Goal: Task Accomplishment & Management: Use online tool/utility

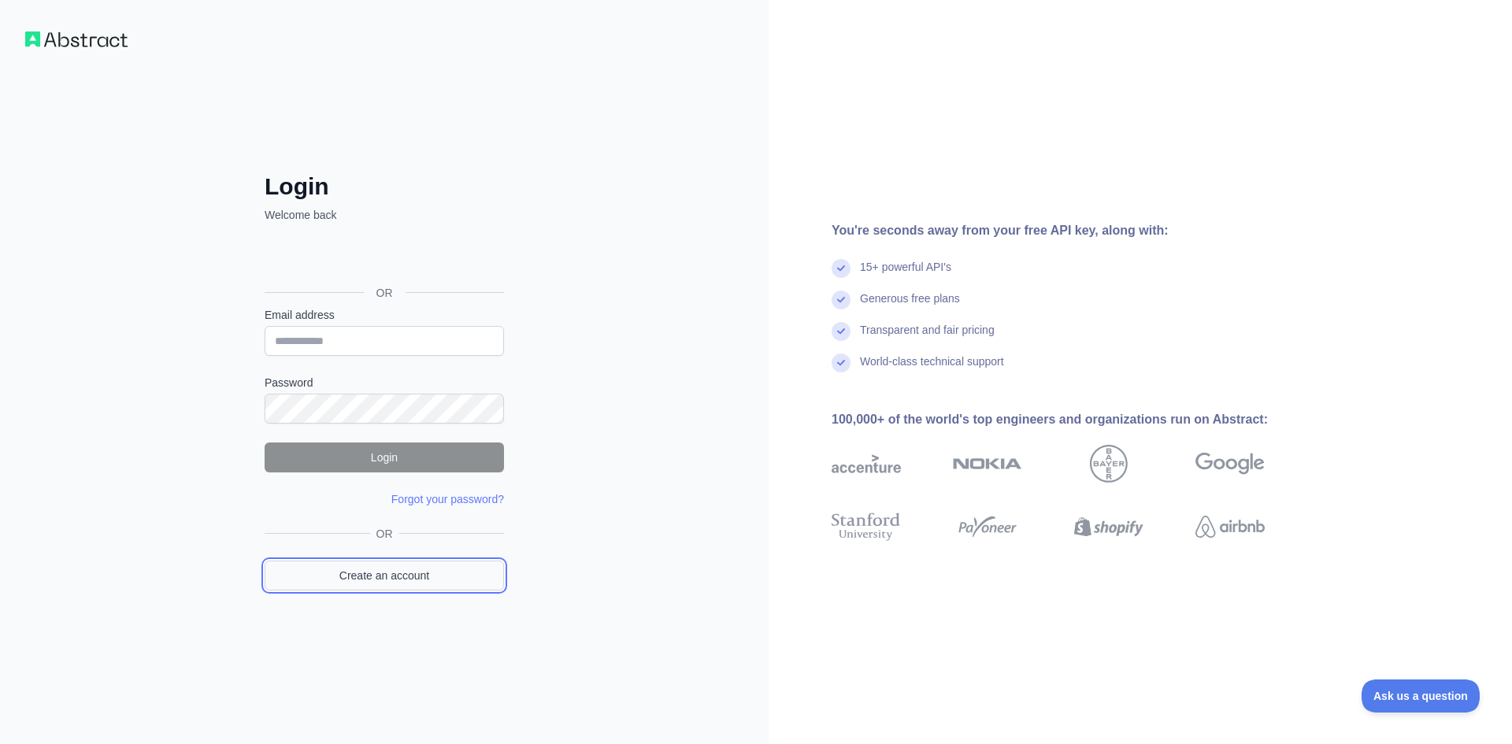
click at [400, 568] on link "Create an account" at bounding box center [384, 576] width 239 height 30
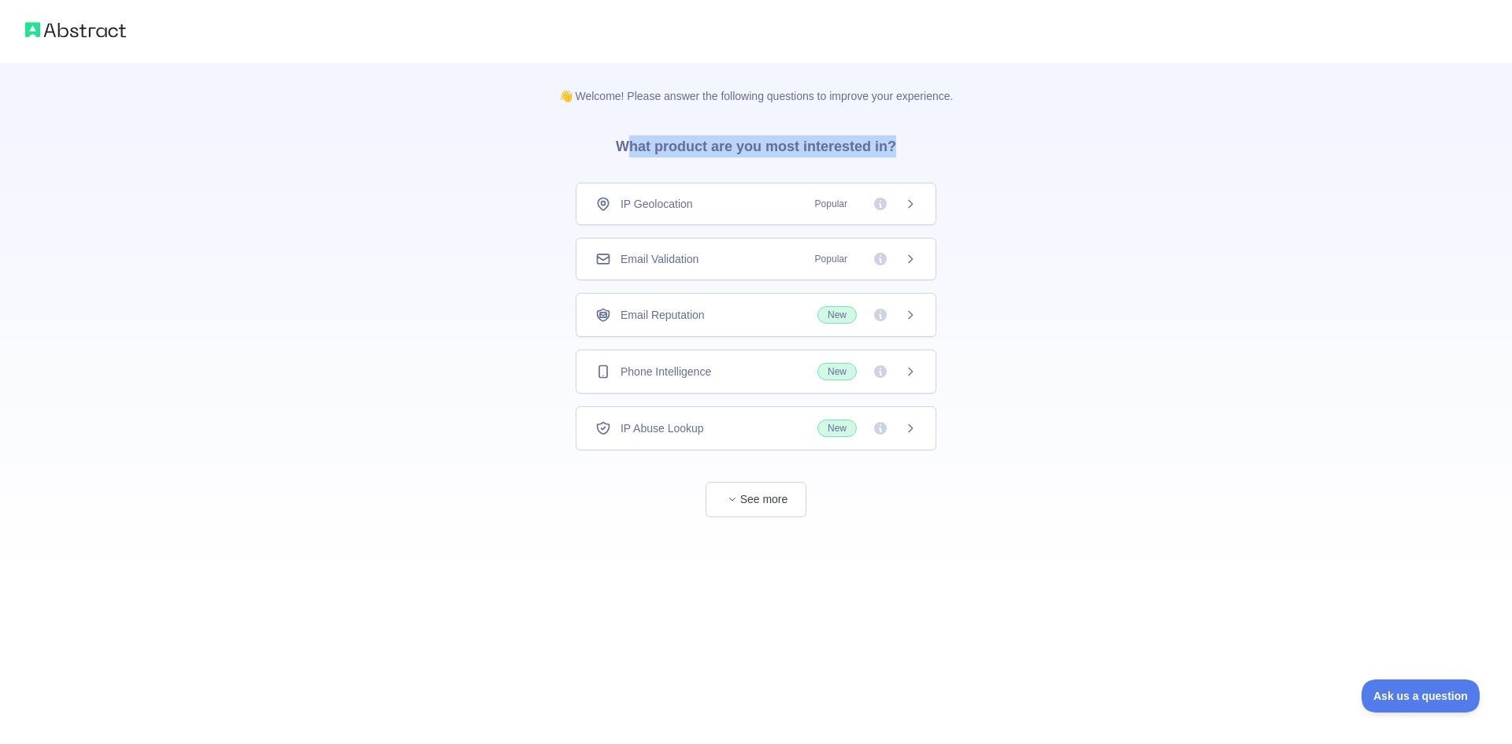
drag, startPoint x: 626, startPoint y: 147, endPoint x: 929, endPoint y: 143, distance: 302.5
click at [929, 143] on div "👋 Welcome! Please answer the following questions to improve your experience. Wh…" at bounding box center [756, 290] width 445 height 455
click at [878, 432] on icon at bounding box center [880, 428] width 13 height 13
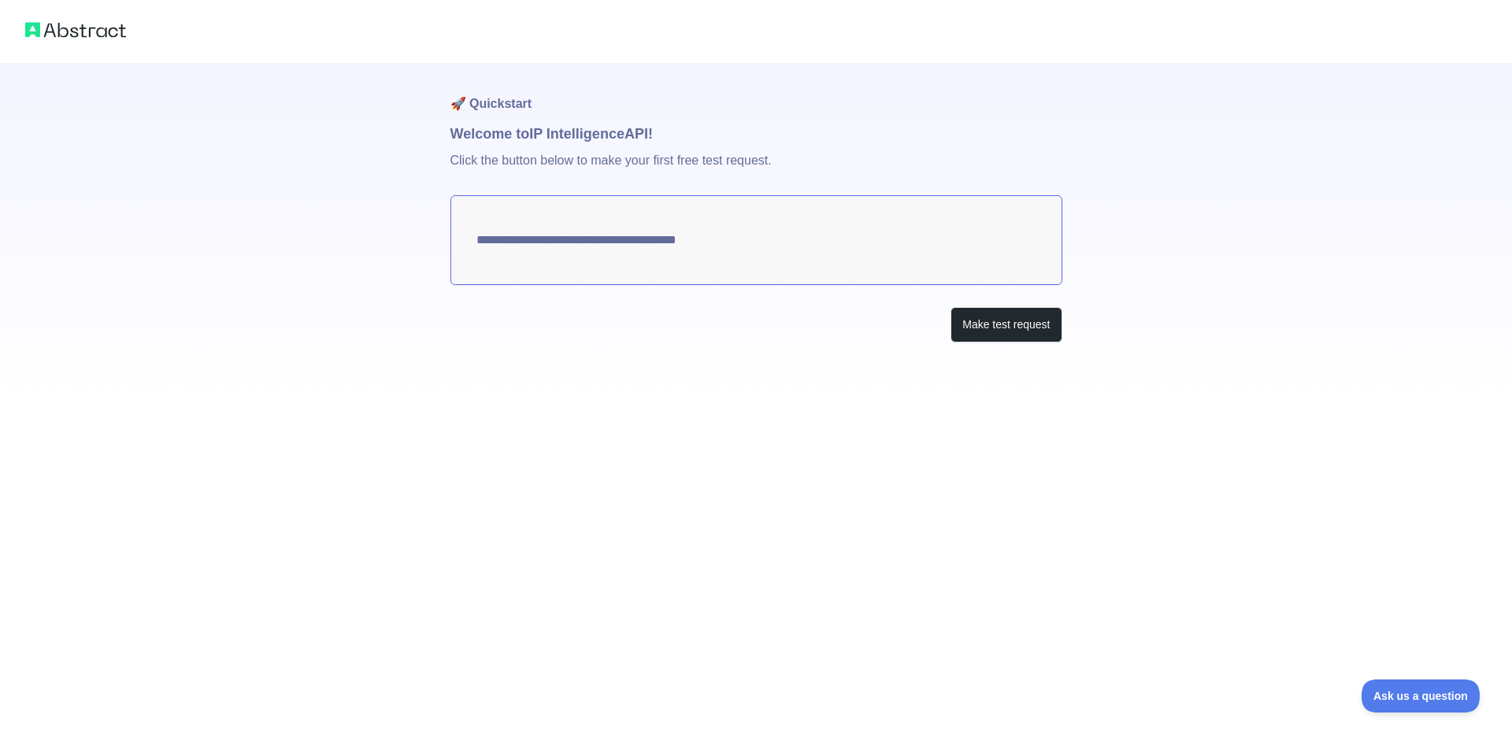
type textarea "**********"
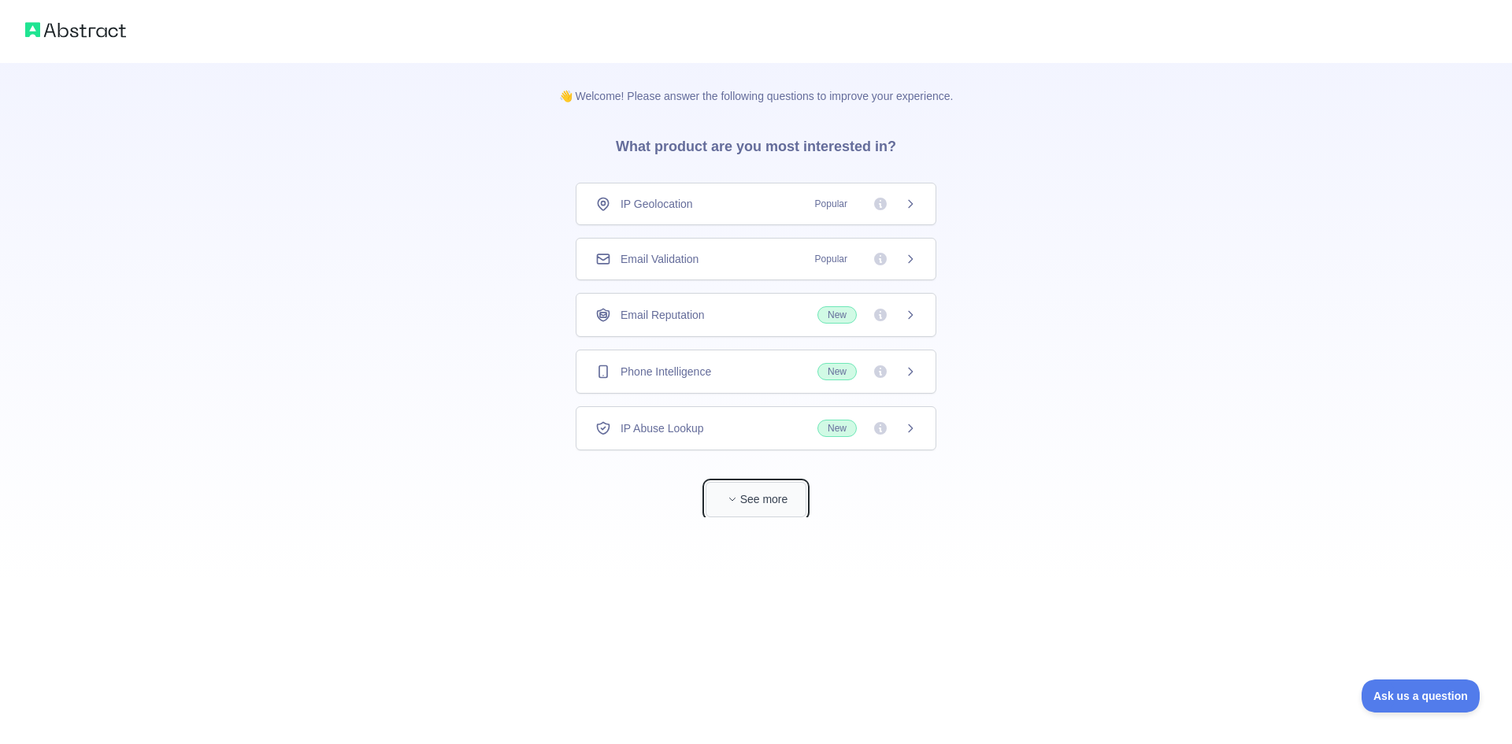
click at [746, 510] on button "See more" at bounding box center [756, 499] width 101 height 35
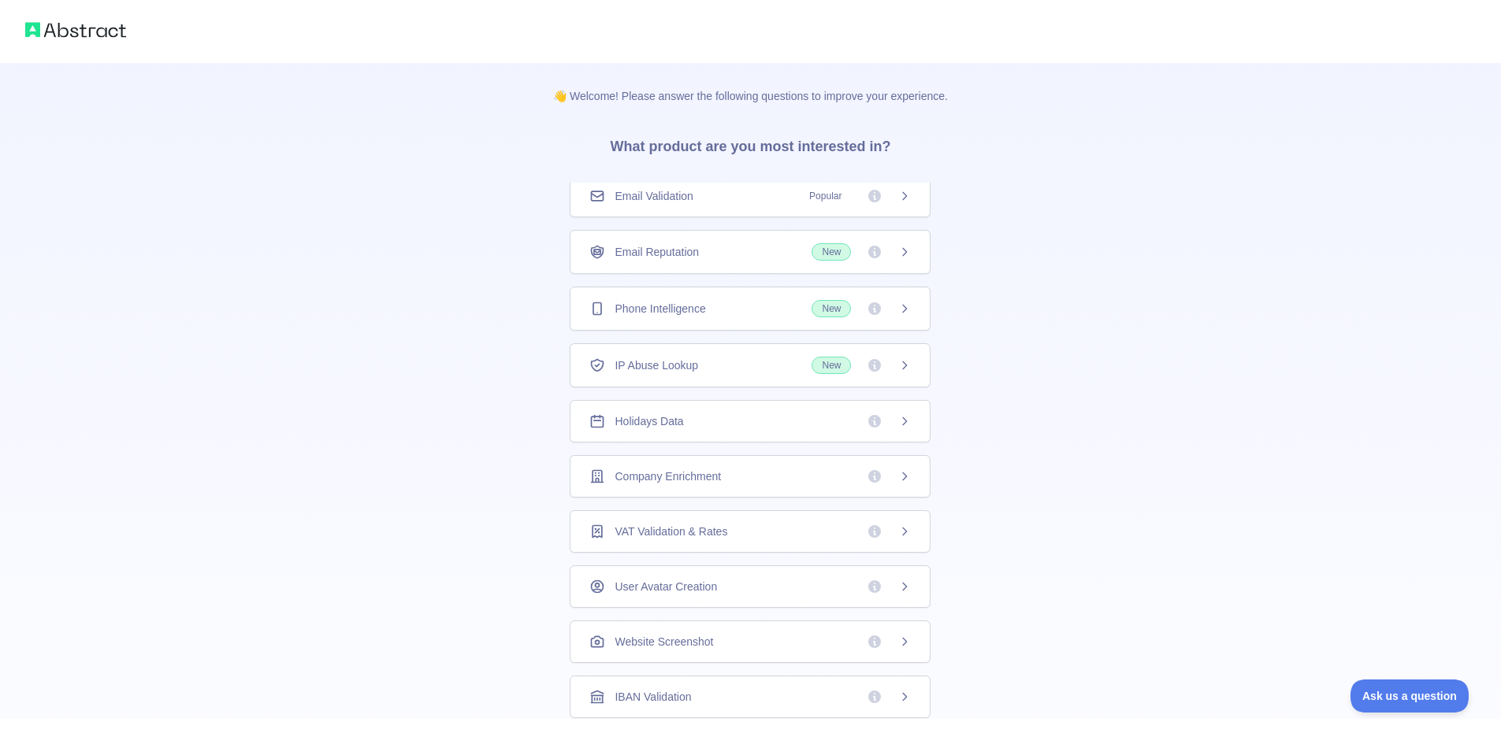
click at [696, 252] on div "Email Reputation New" at bounding box center [749, 251] width 321 height 17
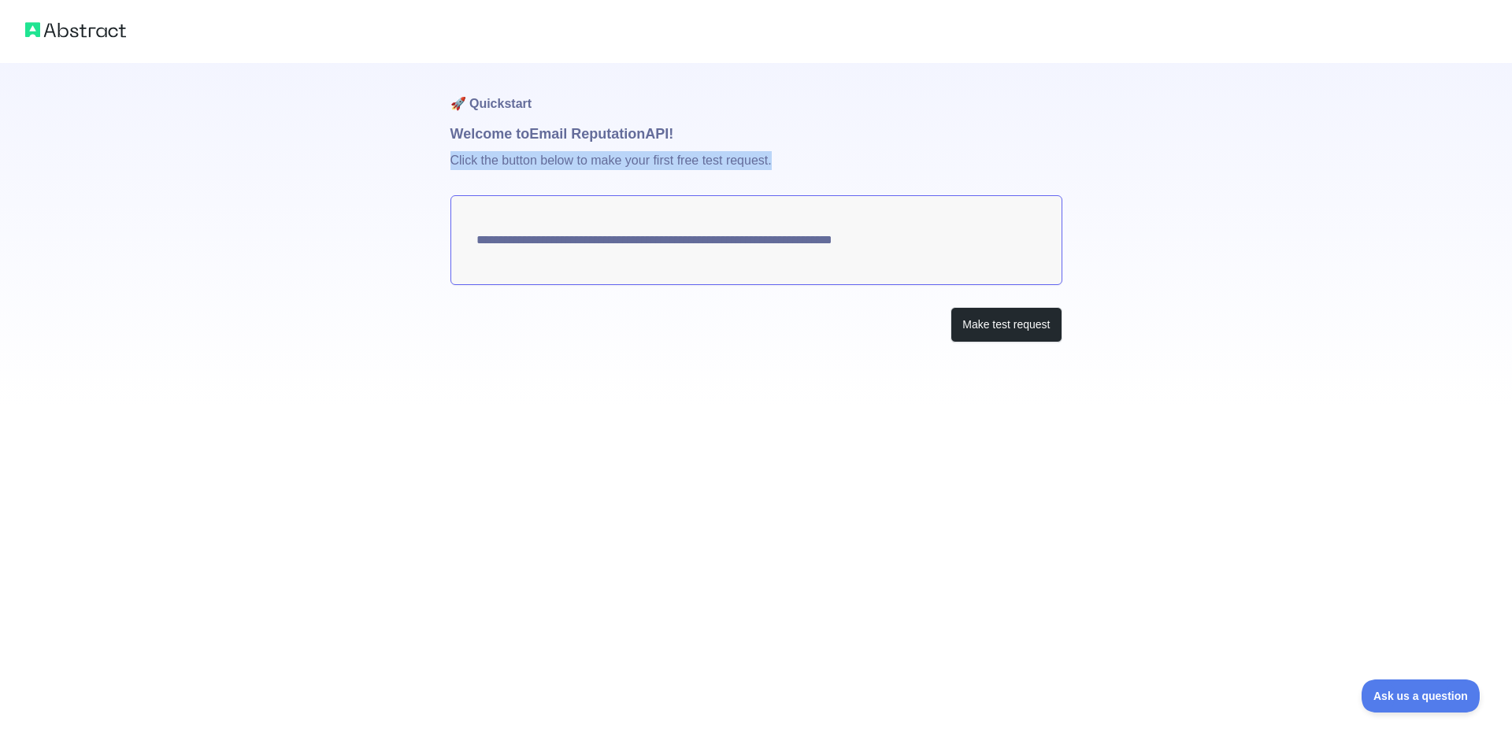
drag, startPoint x: 451, startPoint y: 159, endPoint x: 805, endPoint y: 153, distance: 353.8
click at [805, 153] on p "Click the button below to make your first free test request." at bounding box center [757, 170] width 612 height 50
click at [993, 325] on button "Make test request" at bounding box center [1006, 324] width 111 height 35
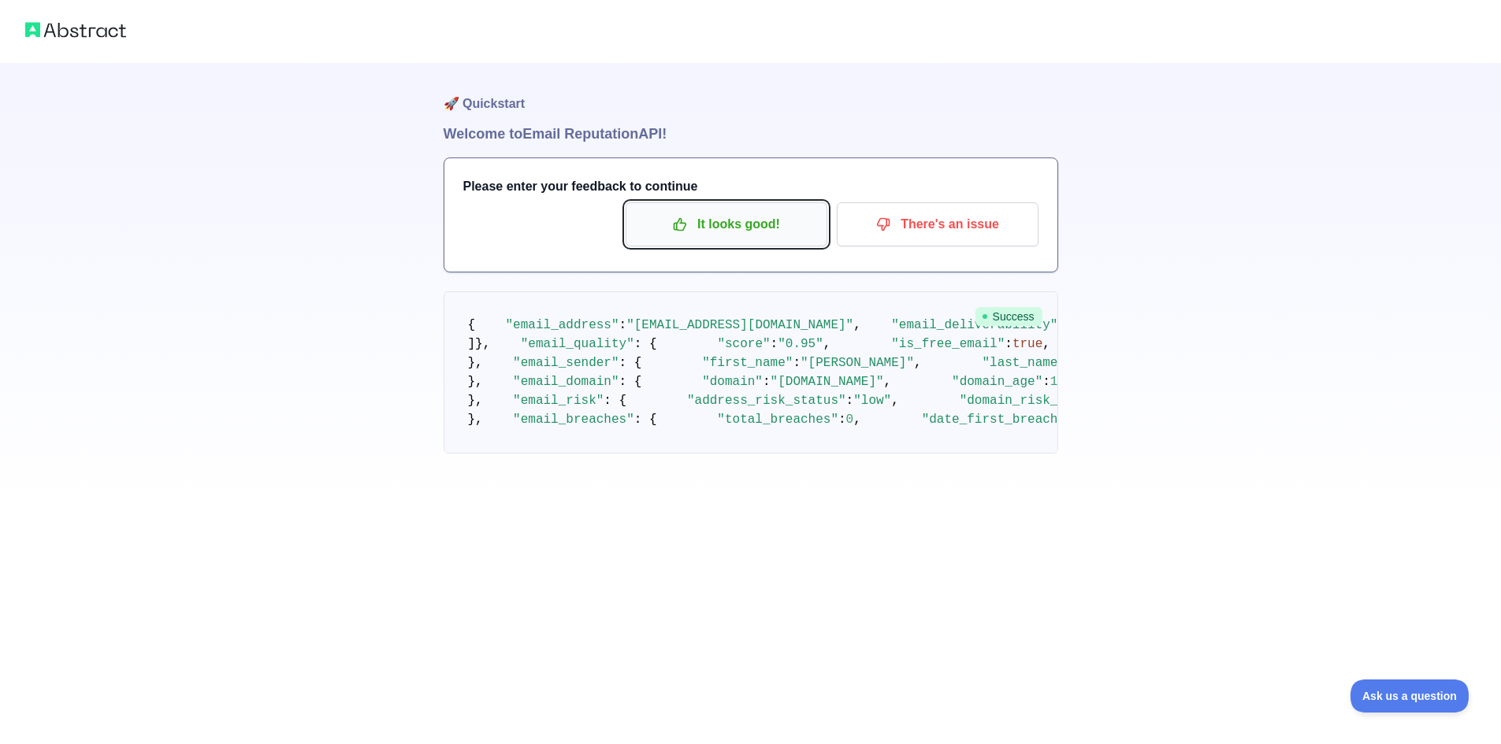
click at [725, 214] on p "It looks good!" at bounding box center [726, 224] width 178 height 27
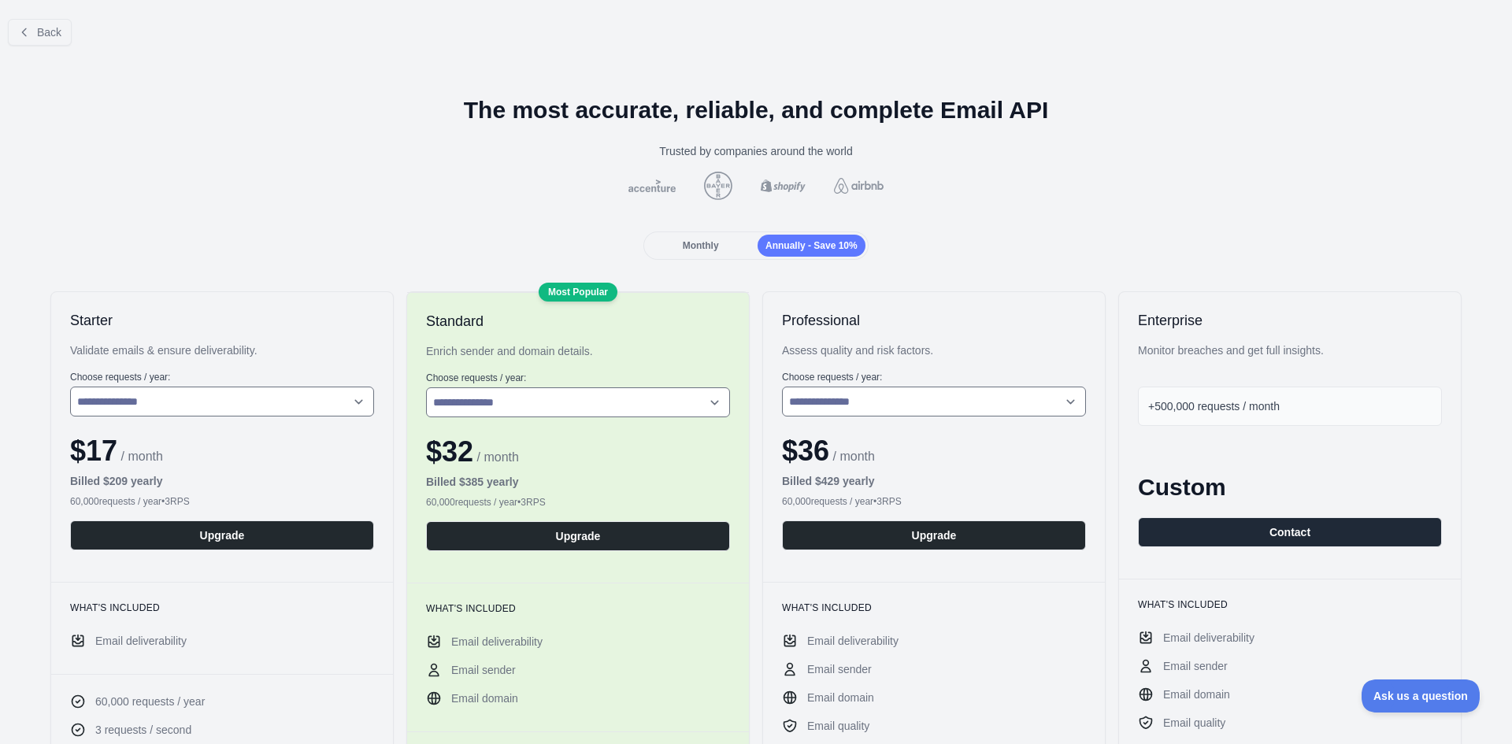
drag, startPoint x: 867, startPoint y: 623, endPoint x: 588, endPoint y: 117, distance: 578.6
click at [704, 251] on span "Monthly" at bounding box center [701, 245] width 36 height 11
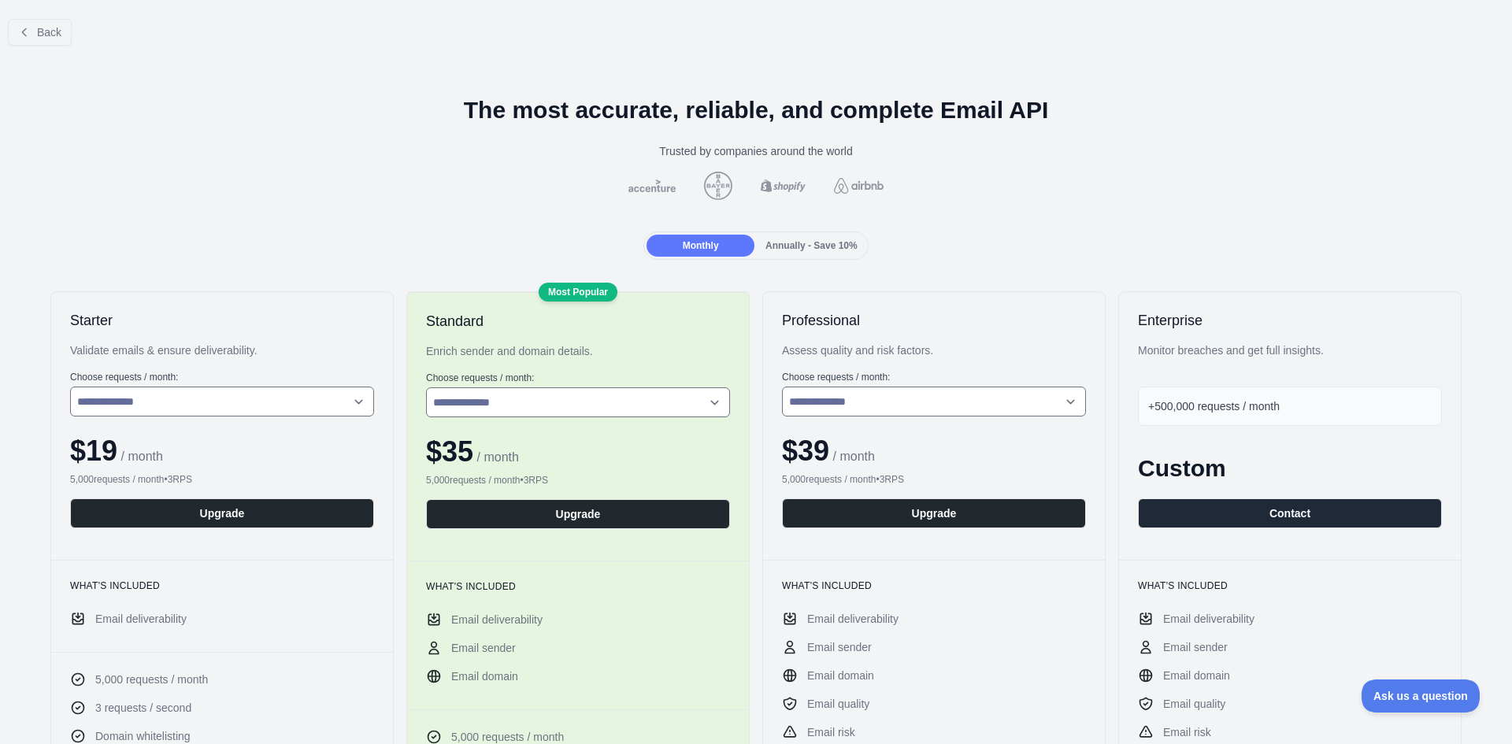
click at [767, 241] on span "Annually - Save 10%" at bounding box center [812, 245] width 92 height 11
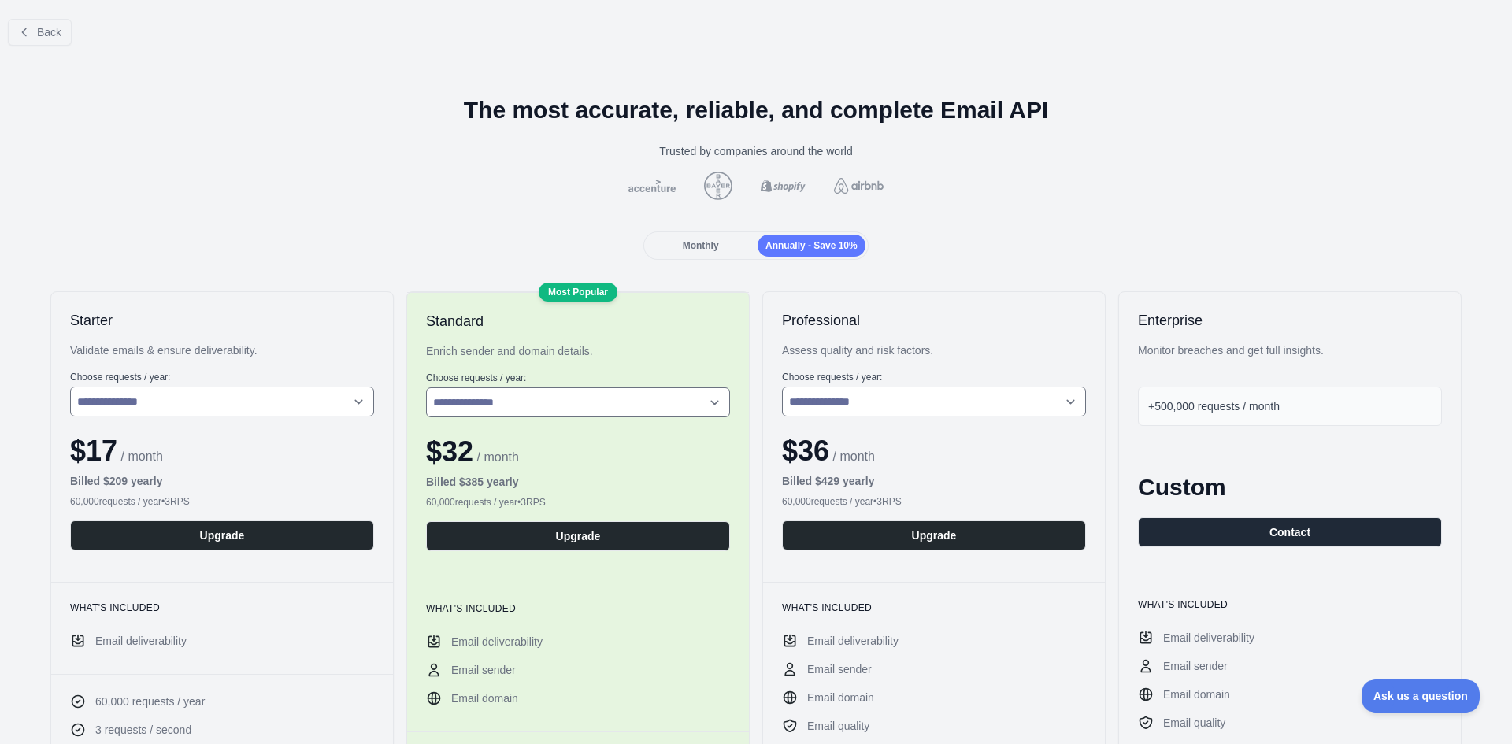
click at [711, 246] on span "Monthly" at bounding box center [701, 245] width 36 height 11
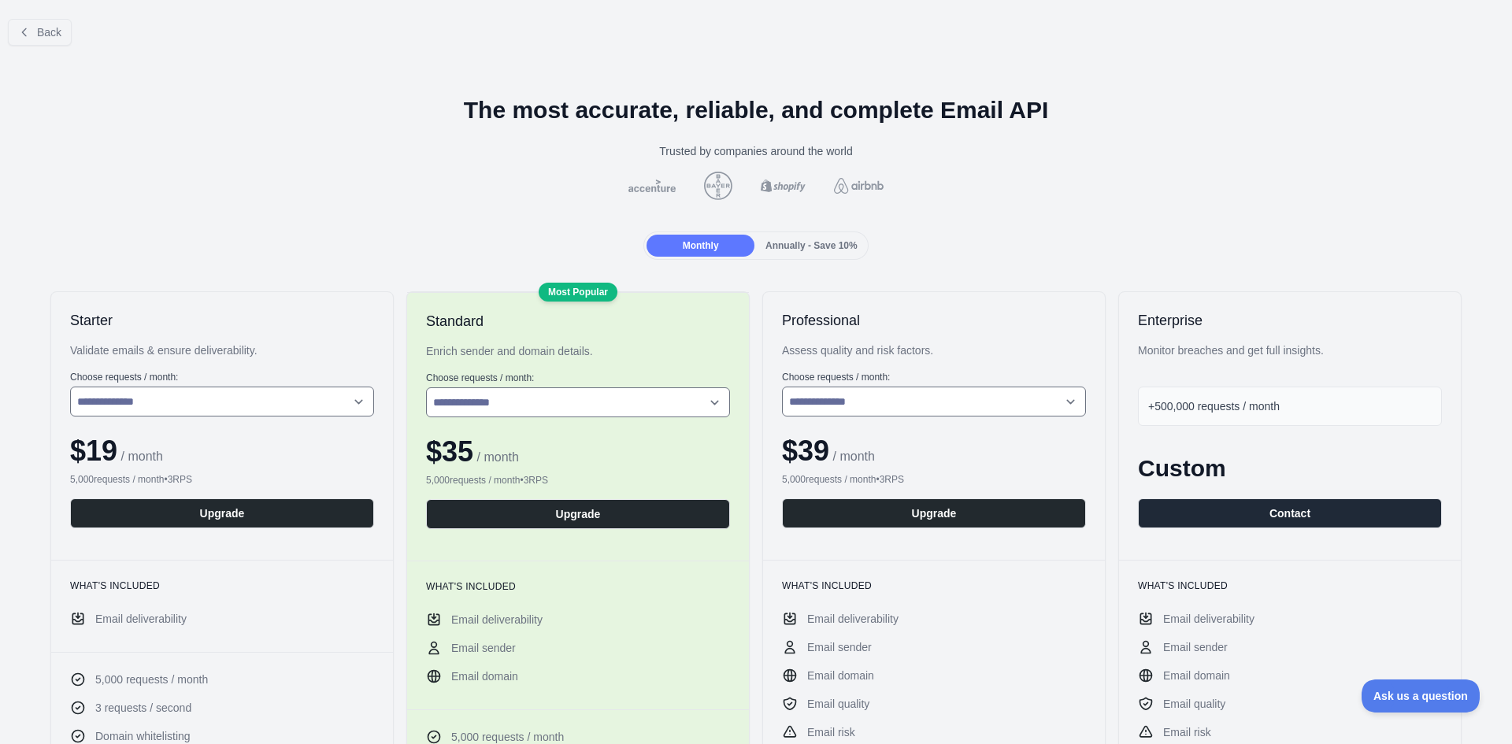
click at [800, 245] on span "Annually - Save 10%" at bounding box center [812, 245] width 92 height 11
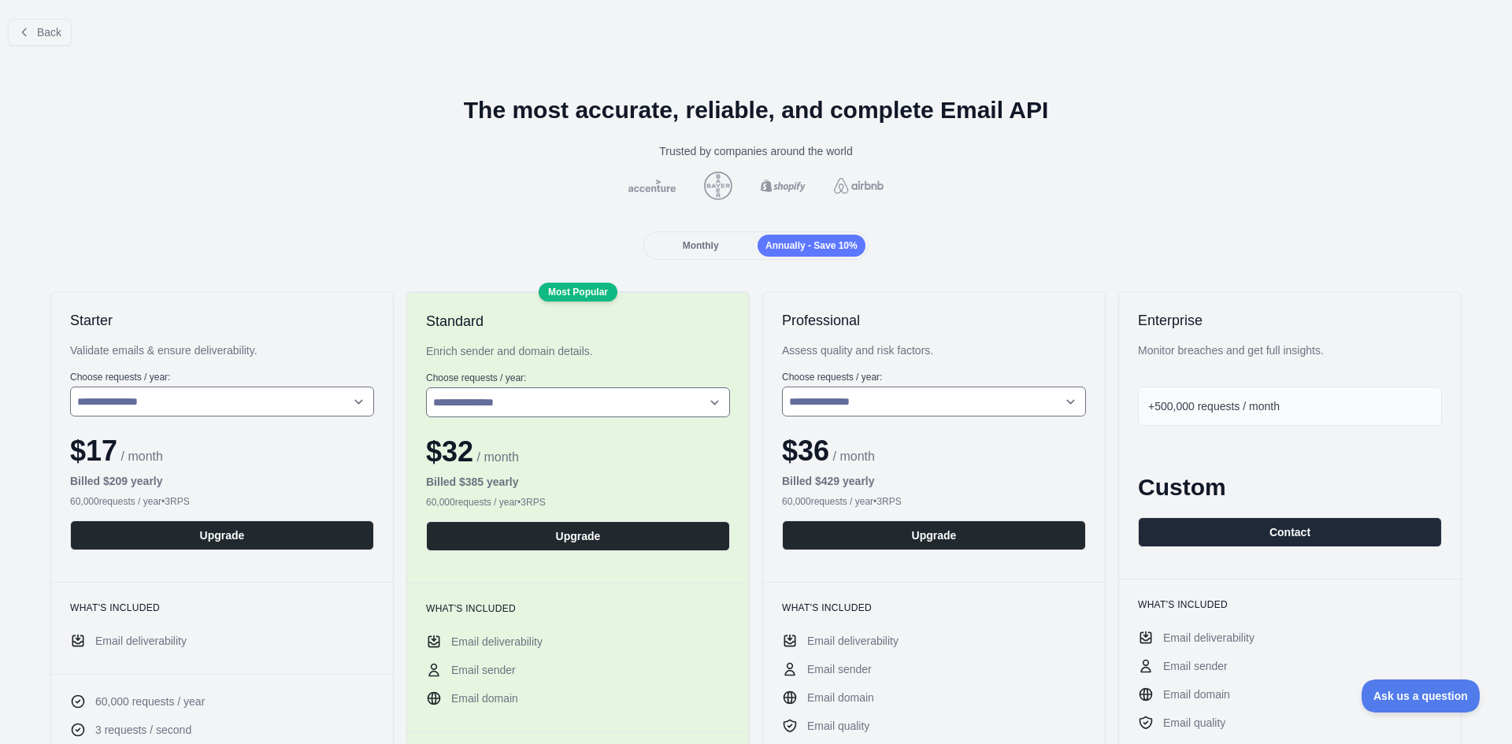
drag, startPoint x: 596, startPoint y: 117, endPoint x: 380, endPoint y: 106, distance: 216.9
click at [596, 117] on h1 "The most accurate, reliable, and complete Email API" at bounding box center [756, 110] width 1487 height 28
click at [50, 28] on span "Back" at bounding box center [49, 32] width 24 height 13
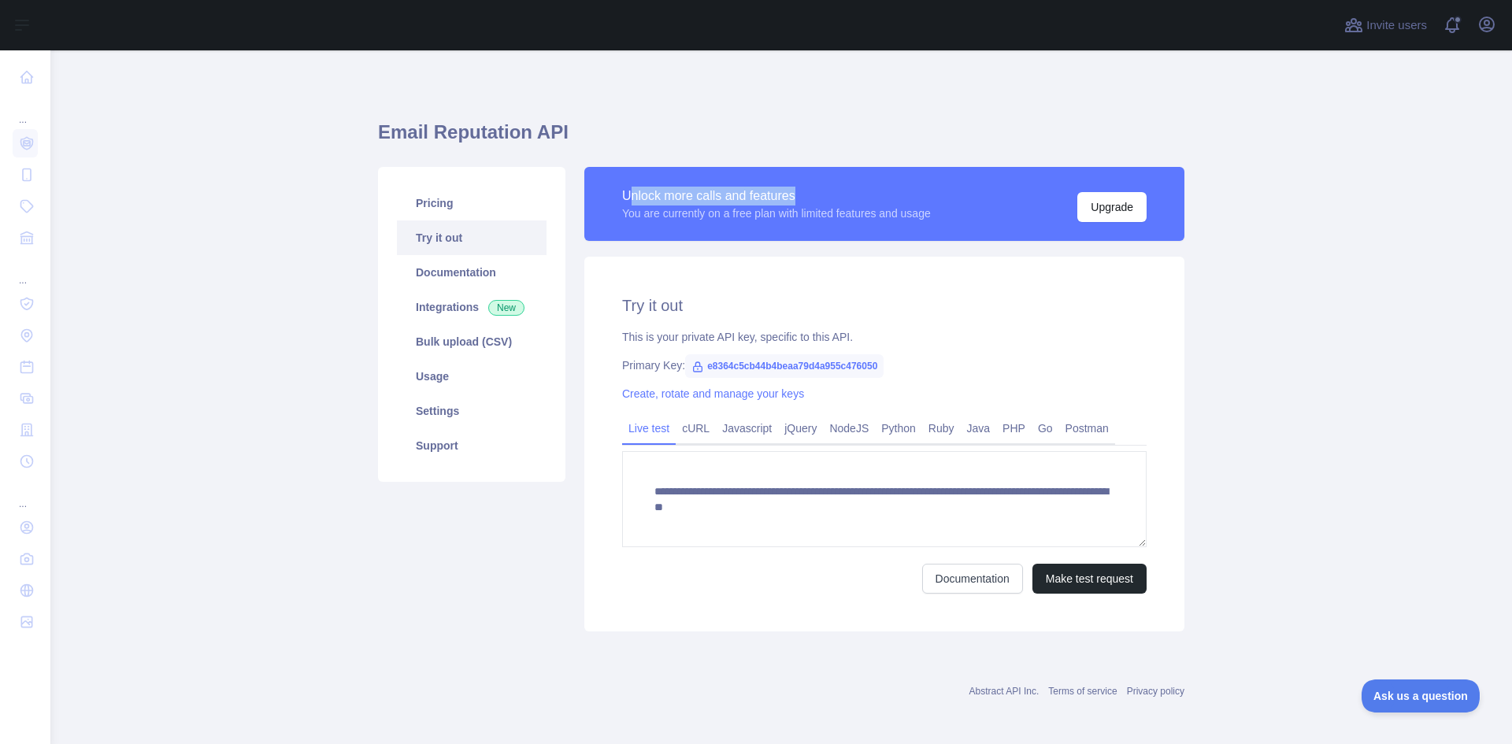
drag, startPoint x: 629, startPoint y: 187, endPoint x: 822, endPoint y: 204, distance: 193.8
click at [822, 204] on div "Unlock more calls and features" at bounding box center [776, 196] width 309 height 19
drag, startPoint x: 624, startPoint y: 344, endPoint x: 863, endPoint y: 334, distance: 238.9
click at [863, 334] on div "This is your private API key, specific to this API." at bounding box center [884, 337] width 525 height 16
click at [872, 336] on div "This is your private API key, specific to this API." at bounding box center [884, 337] width 525 height 16
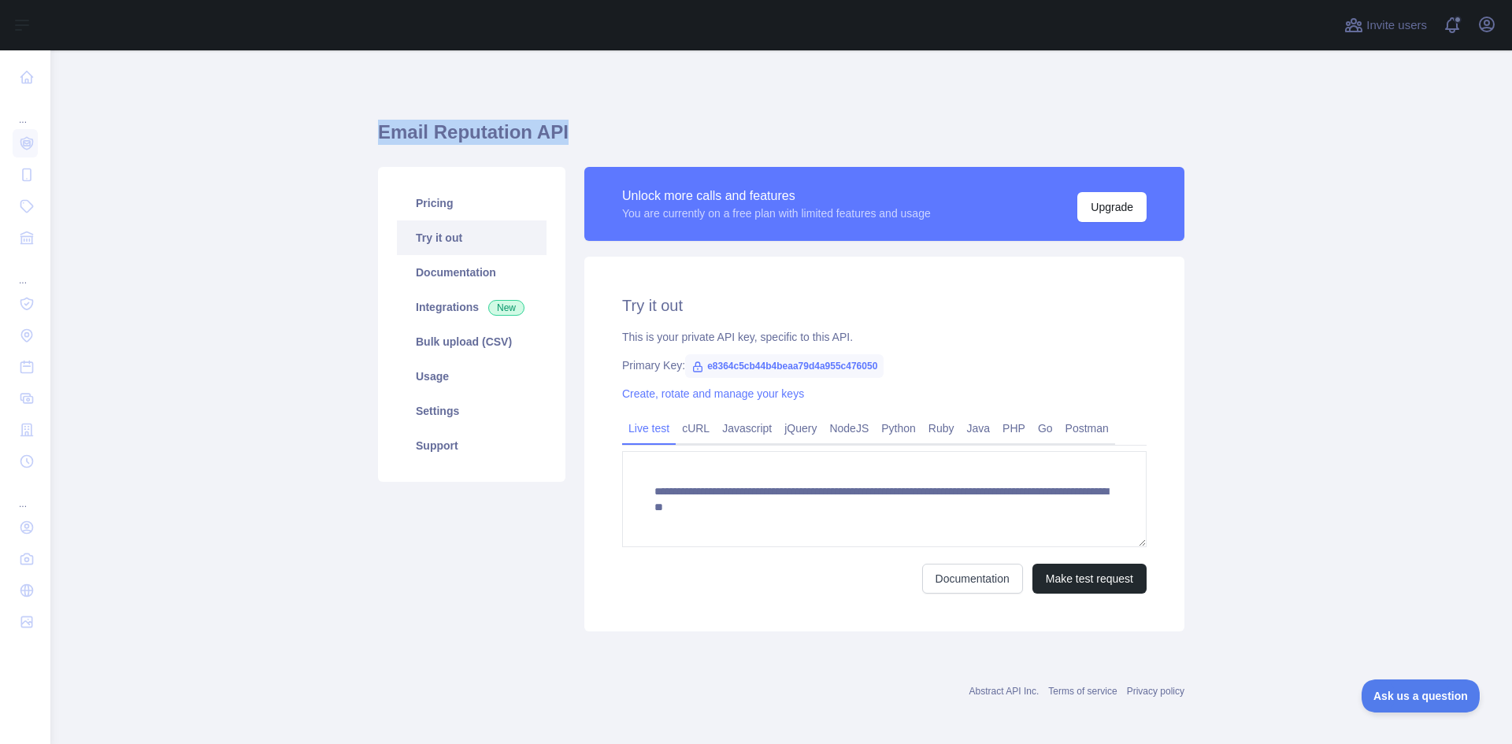
drag, startPoint x: 369, startPoint y: 129, endPoint x: 602, endPoint y: 141, distance: 233.5
click at [602, 141] on main "**********" at bounding box center [781, 397] width 1462 height 694
click at [602, 141] on h1 "Email Reputation API" at bounding box center [781, 139] width 807 height 38
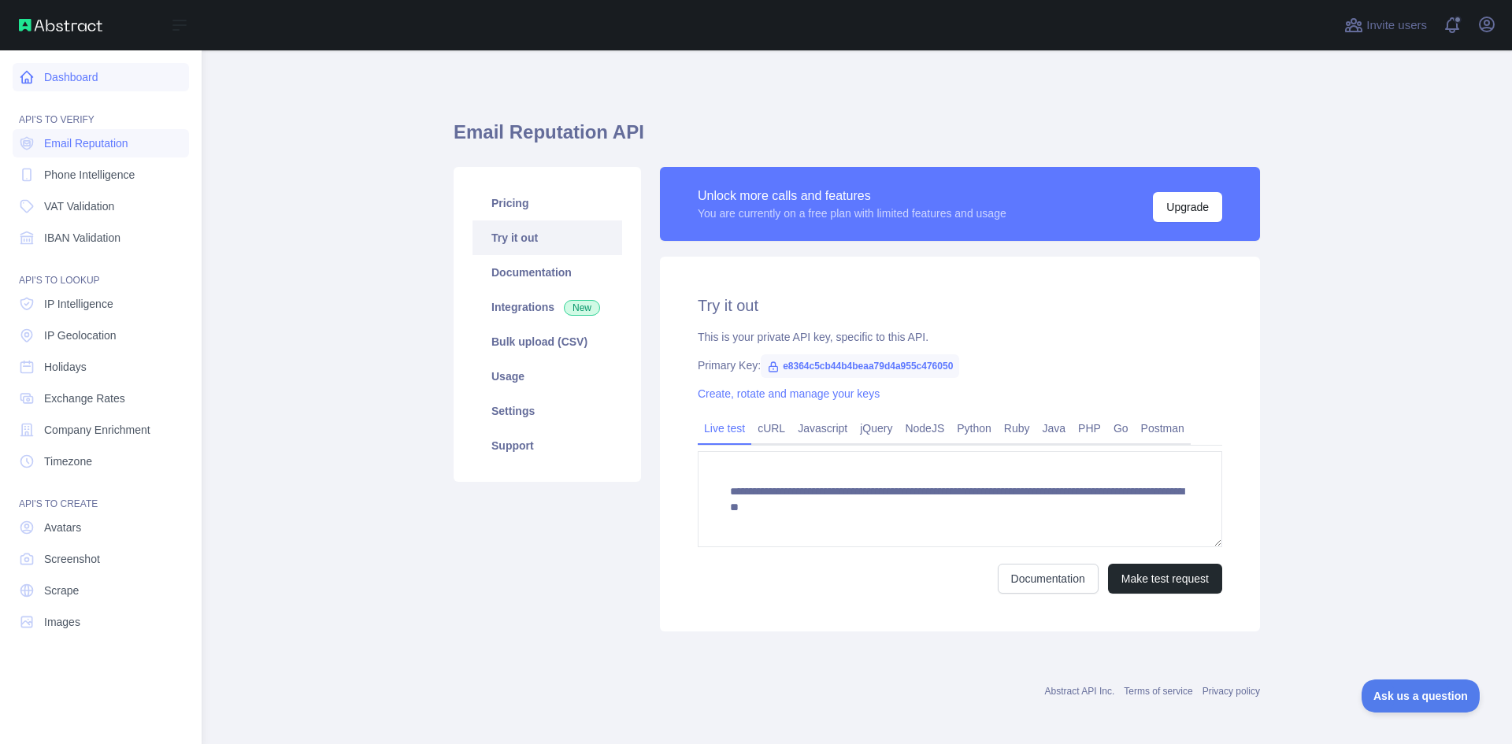
click at [32, 81] on icon at bounding box center [27, 77] width 16 height 16
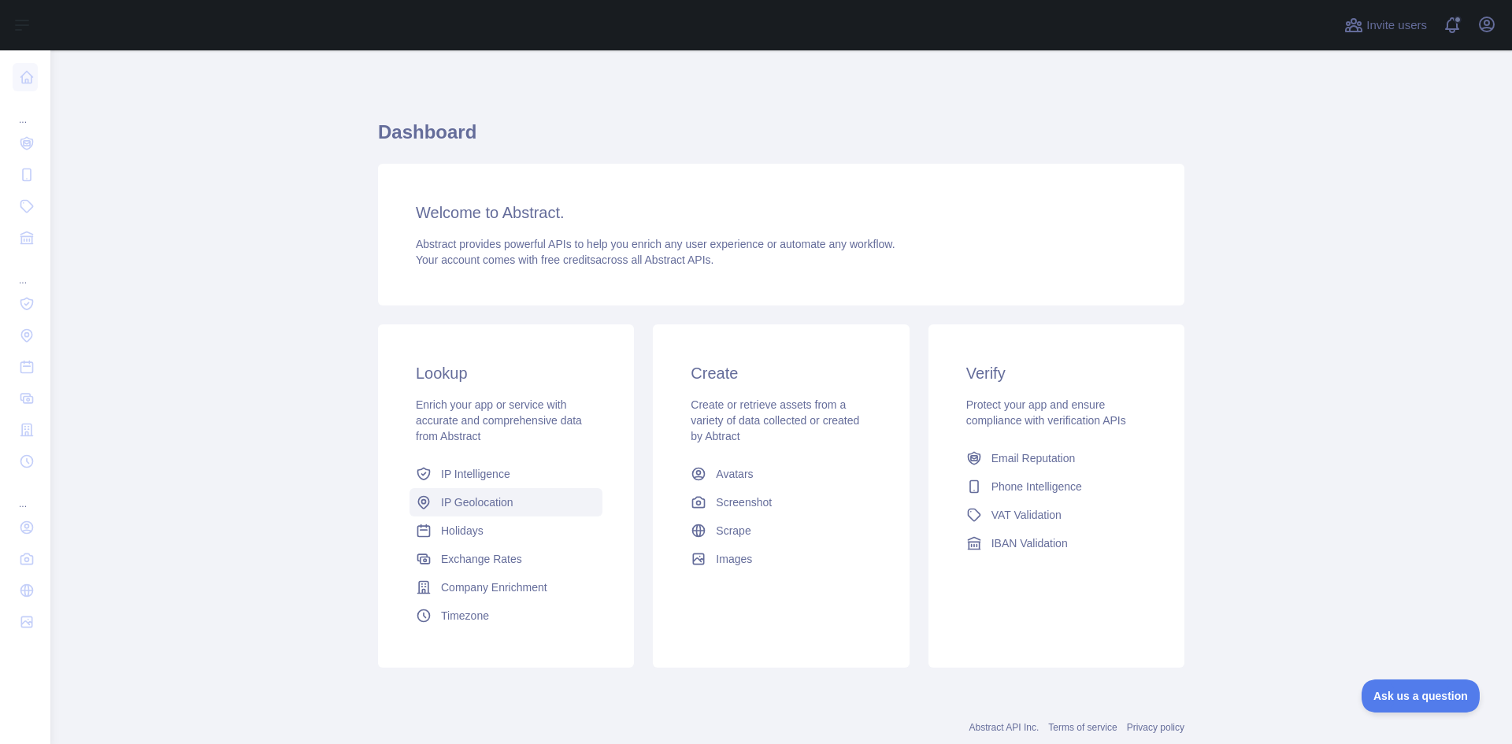
click at [472, 510] on link "IP Geolocation" at bounding box center [506, 502] width 193 height 28
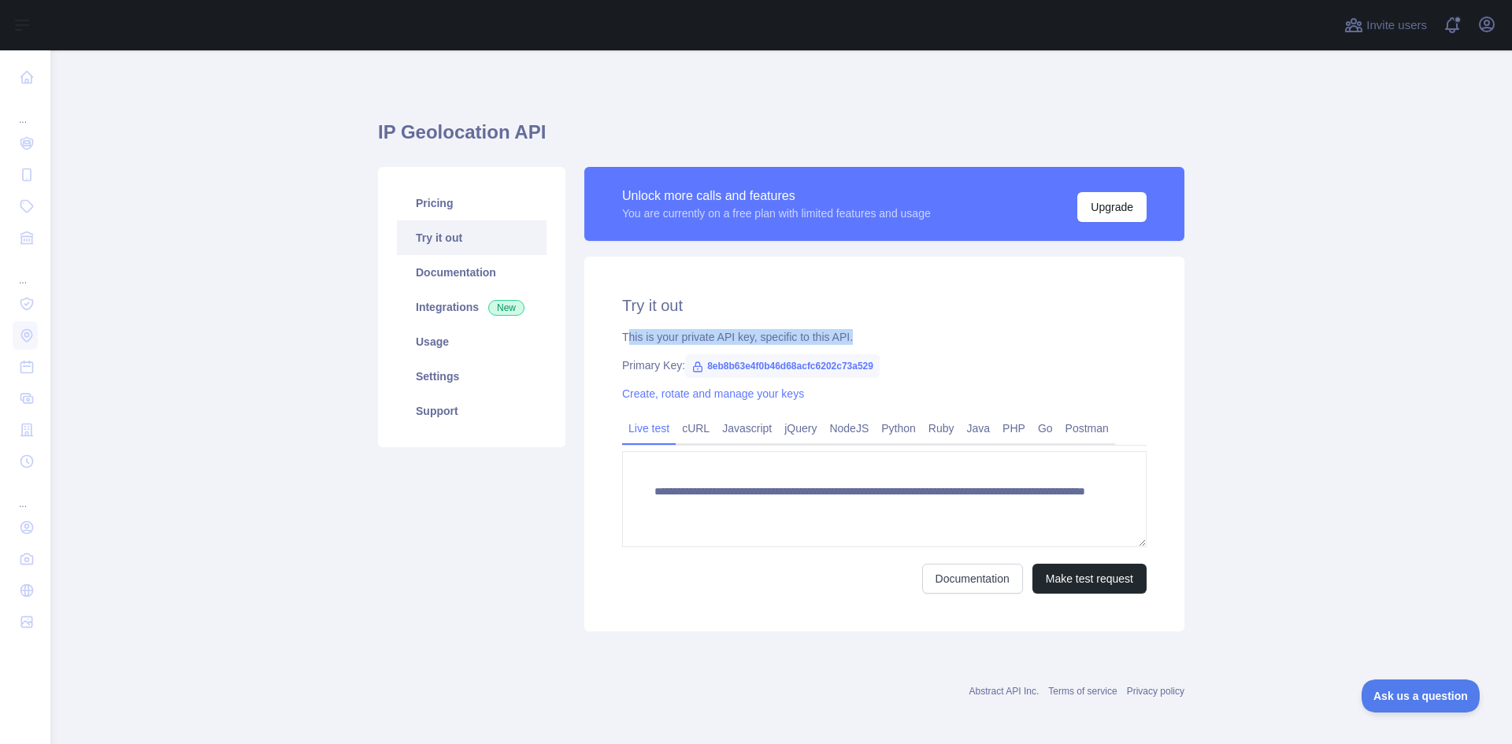
drag, startPoint x: 625, startPoint y: 338, endPoint x: 900, endPoint y: 342, distance: 275.0
click at [900, 342] on div "This is your private API key, specific to this API." at bounding box center [884, 337] width 525 height 16
click at [728, 362] on span "8eb8b63e4f0b46d68acfc6202c73a529" at bounding box center [782, 366] width 195 height 24
drag, startPoint x: 848, startPoint y: 340, endPoint x: 883, endPoint y: 343, distance: 34.9
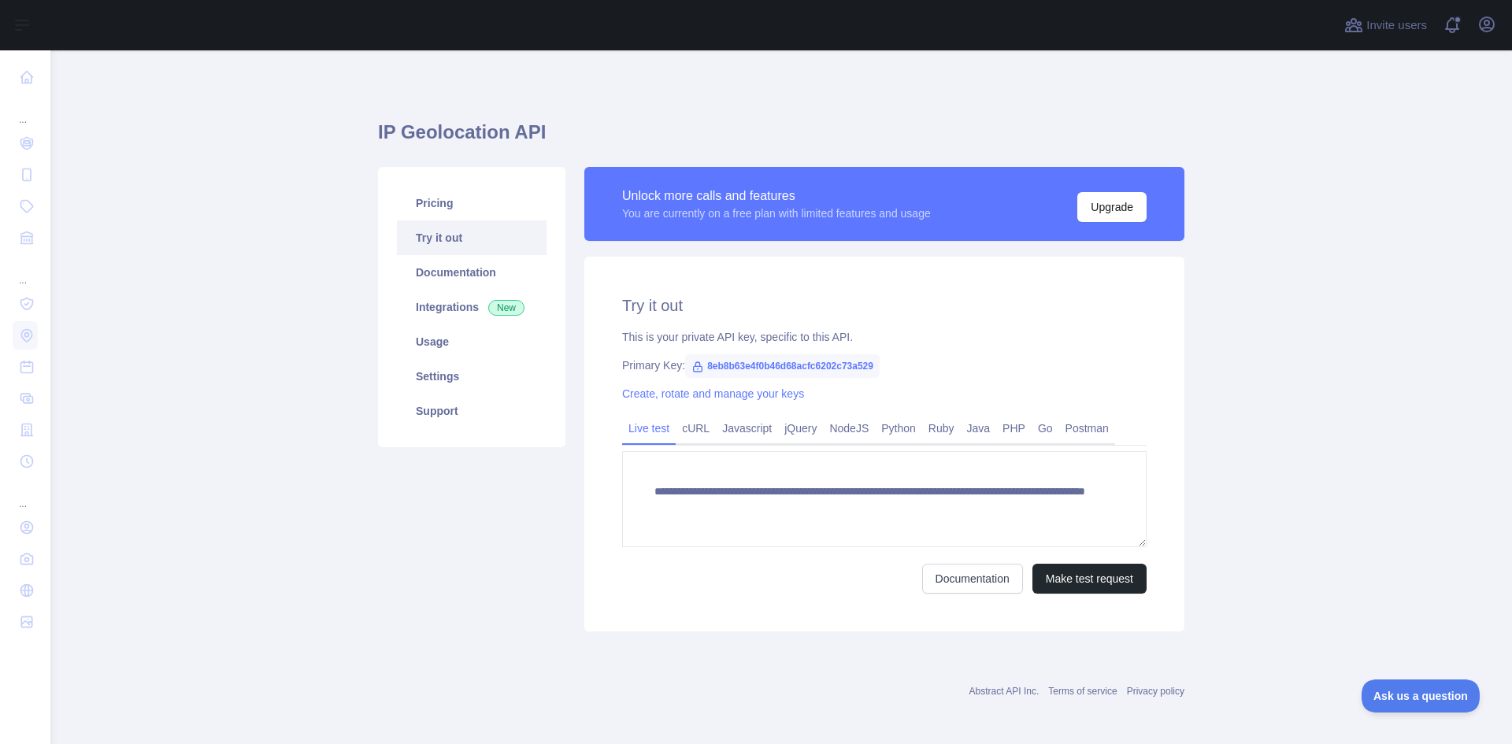
click at [882, 343] on div "This is your private API key, specific to this API." at bounding box center [884, 337] width 525 height 16
click at [883, 343] on div "This is your private API key, specific to this API." at bounding box center [884, 337] width 525 height 16
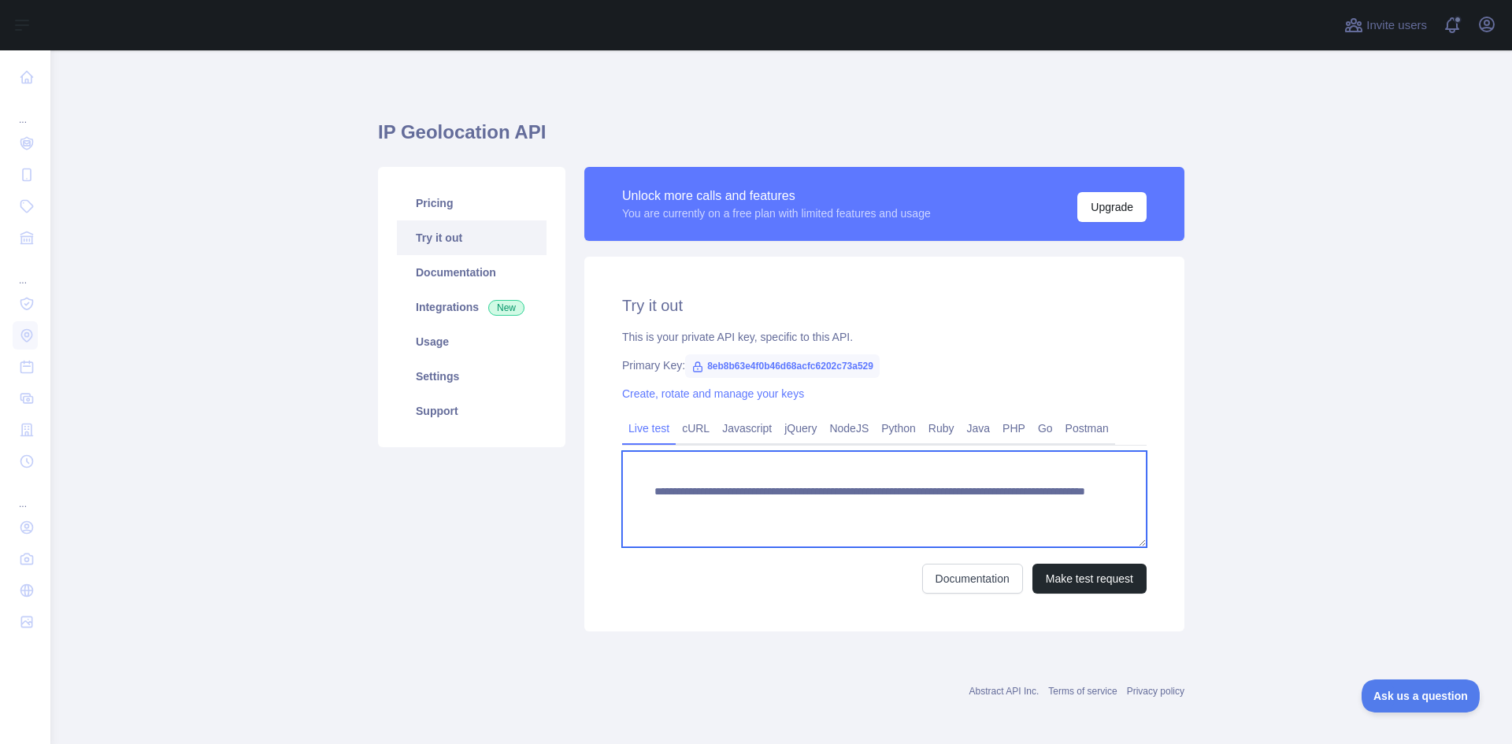
drag, startPoint x: 663, startPoint y: 488, endPoint x: 1048, endPoint y: 513, distance: 385.2
click at [1048, 513] on textarea "**********" at bounding box center [884, 499] width 525 height 96
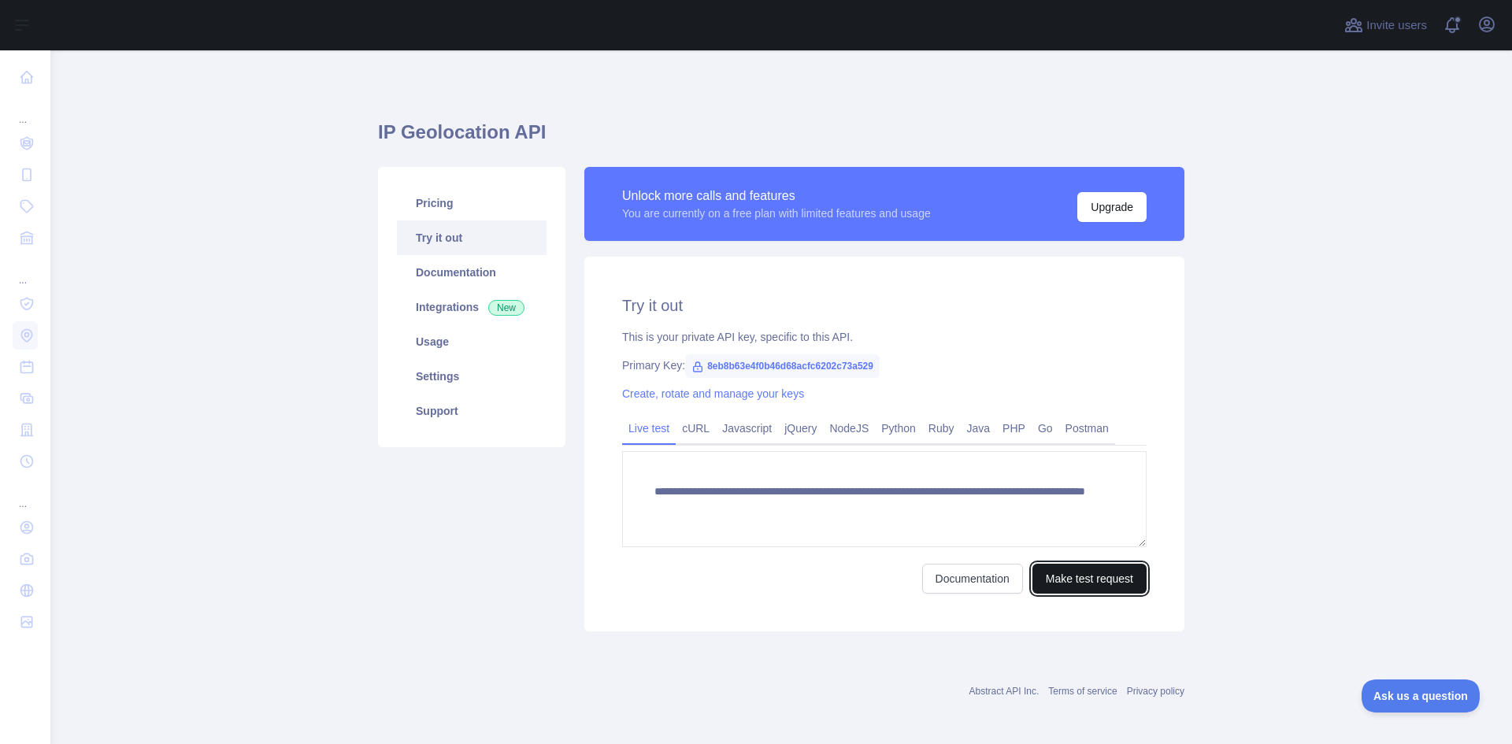
click at [1095, 584] on button "Make test request" at bounding box center [1090, 579] width 114 height 30
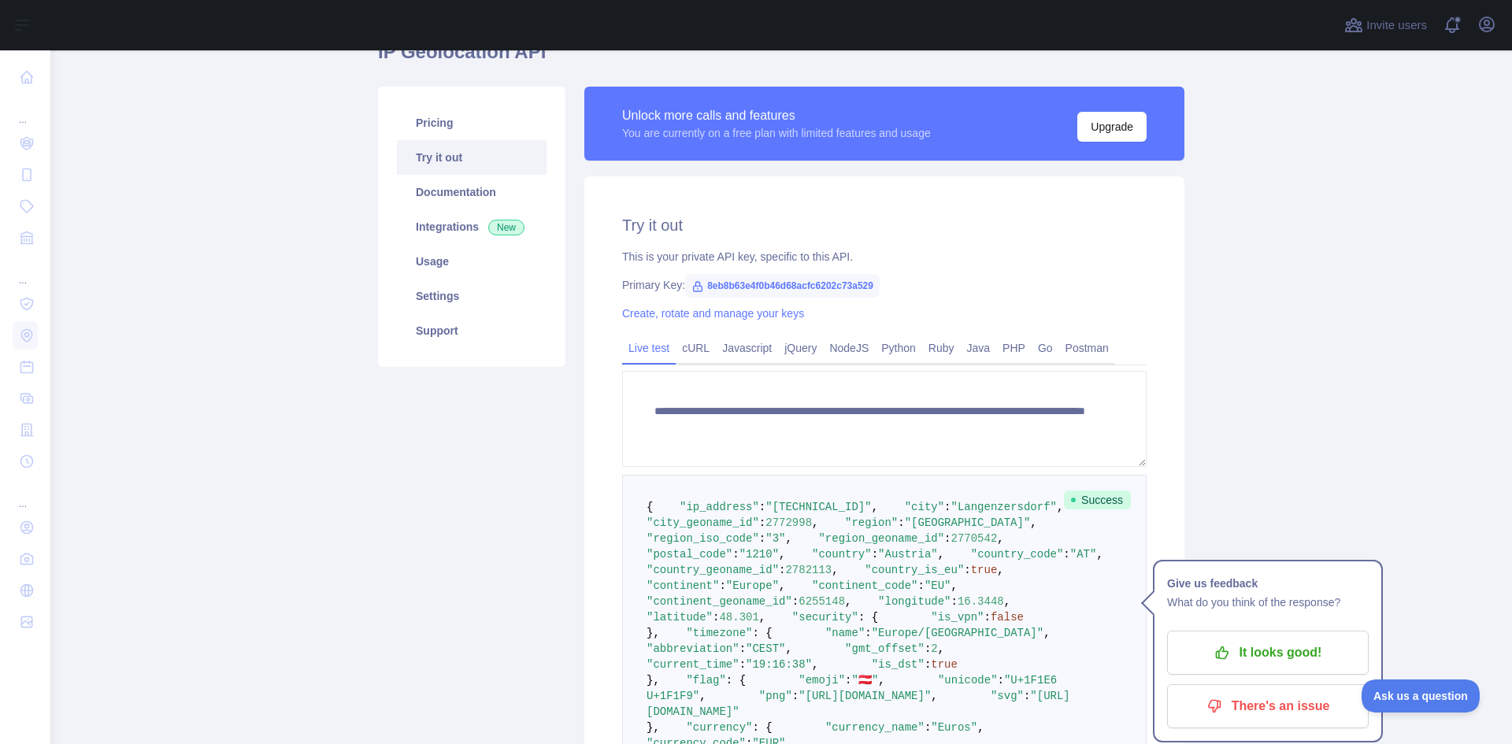
scroll to position [79, 0]
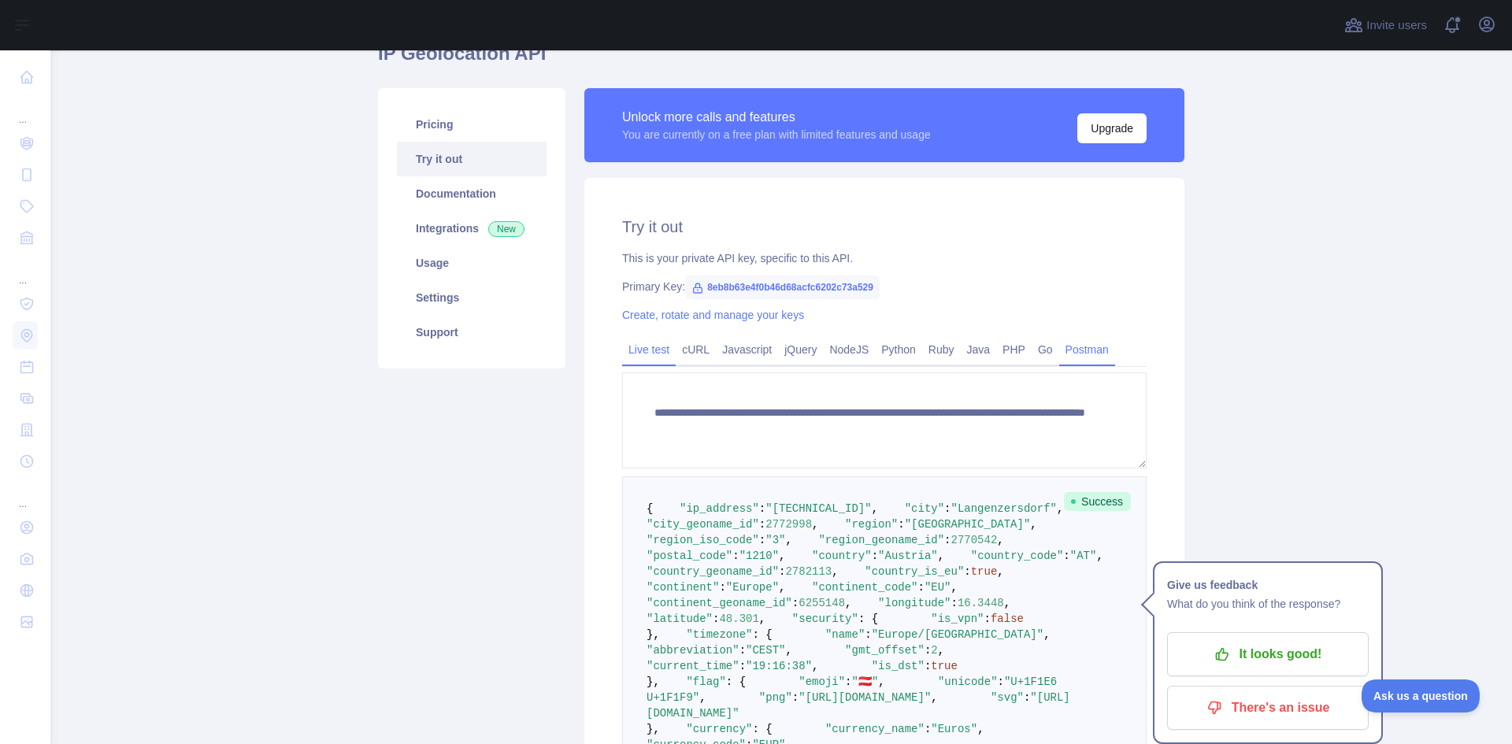
click at [1063, 353] on link "Postman" at bounding box center [1088, 349] width 56 height 25
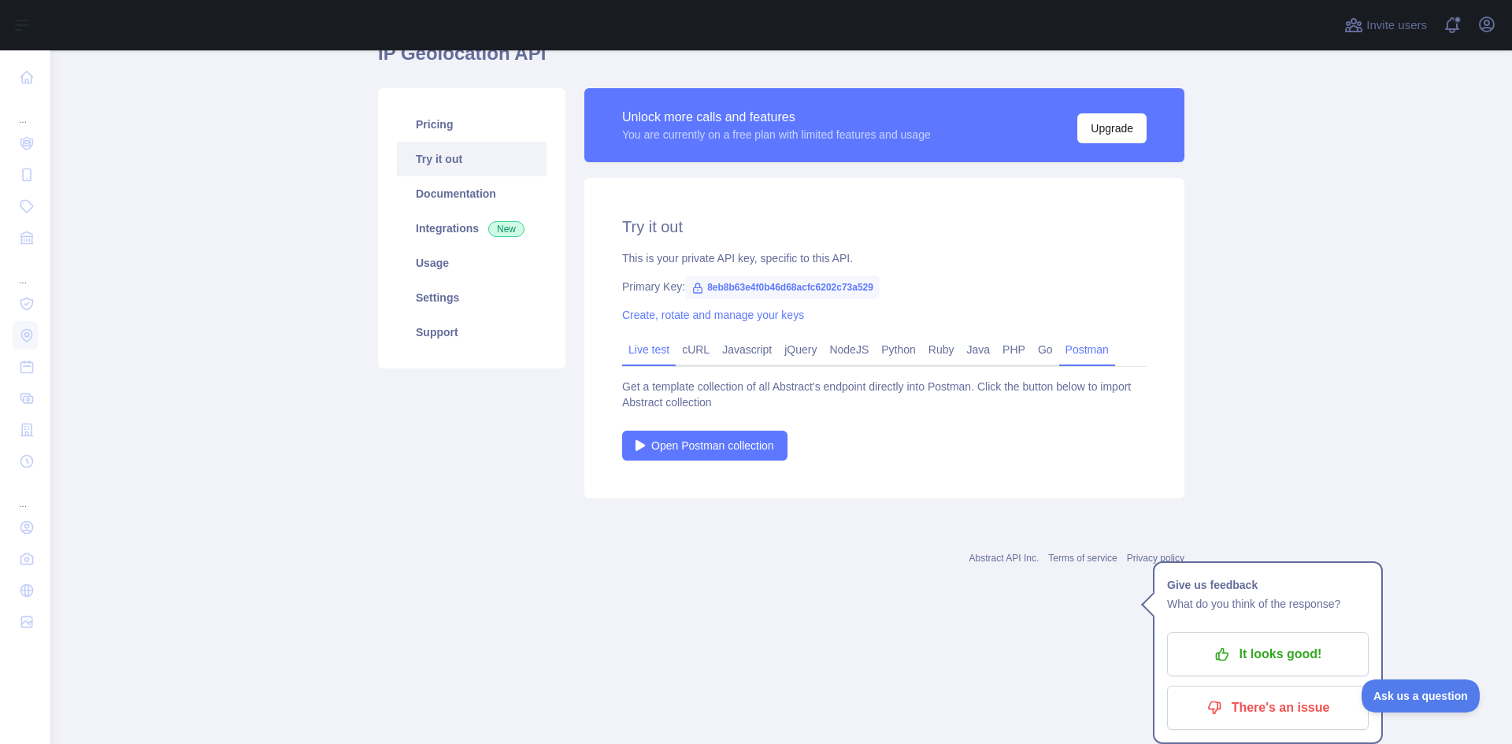
click at [643, 354] on link "Live test" at bounding box center [649, 349] width 54 height 25
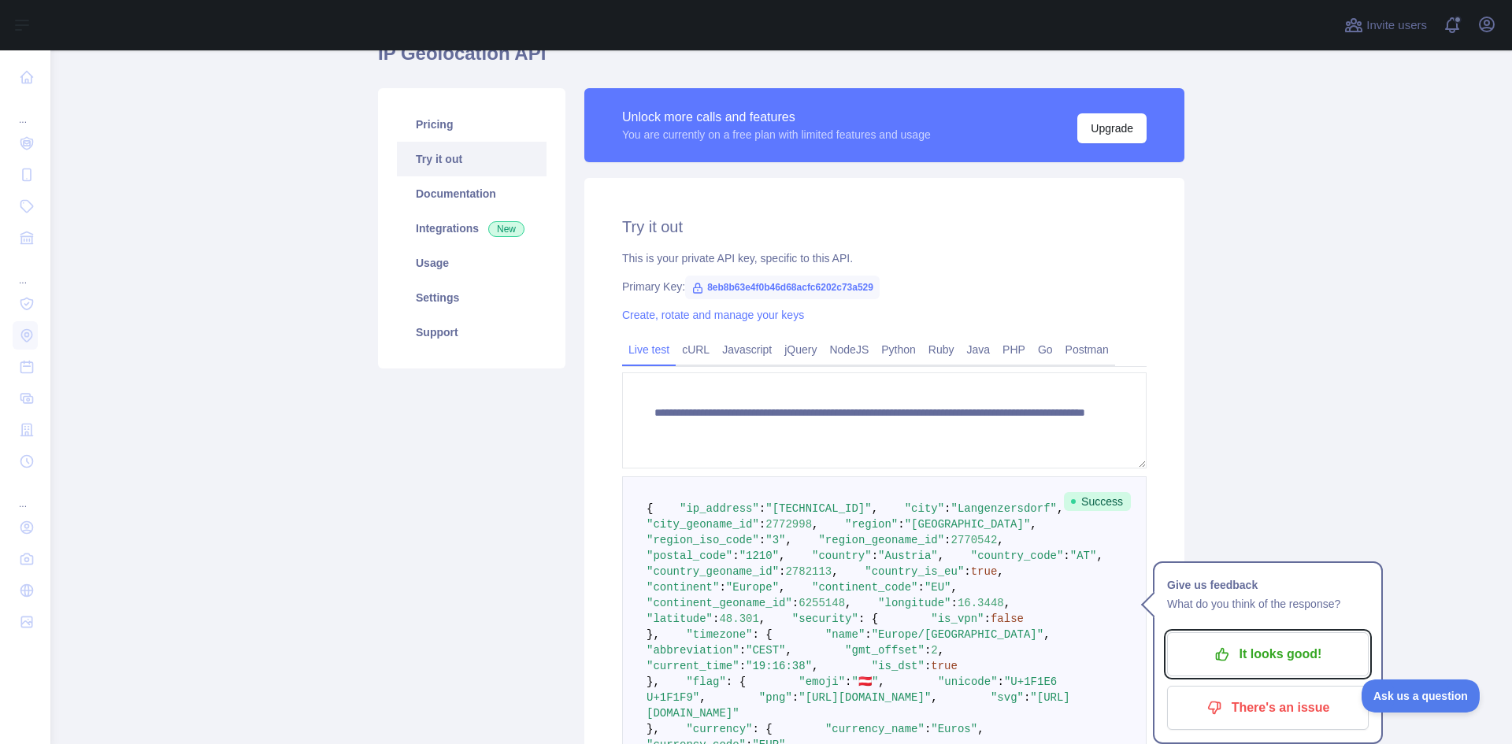
click at [1267, 670] on button "It looks good!" at bounding box center [1268, 655] width 202 height 44
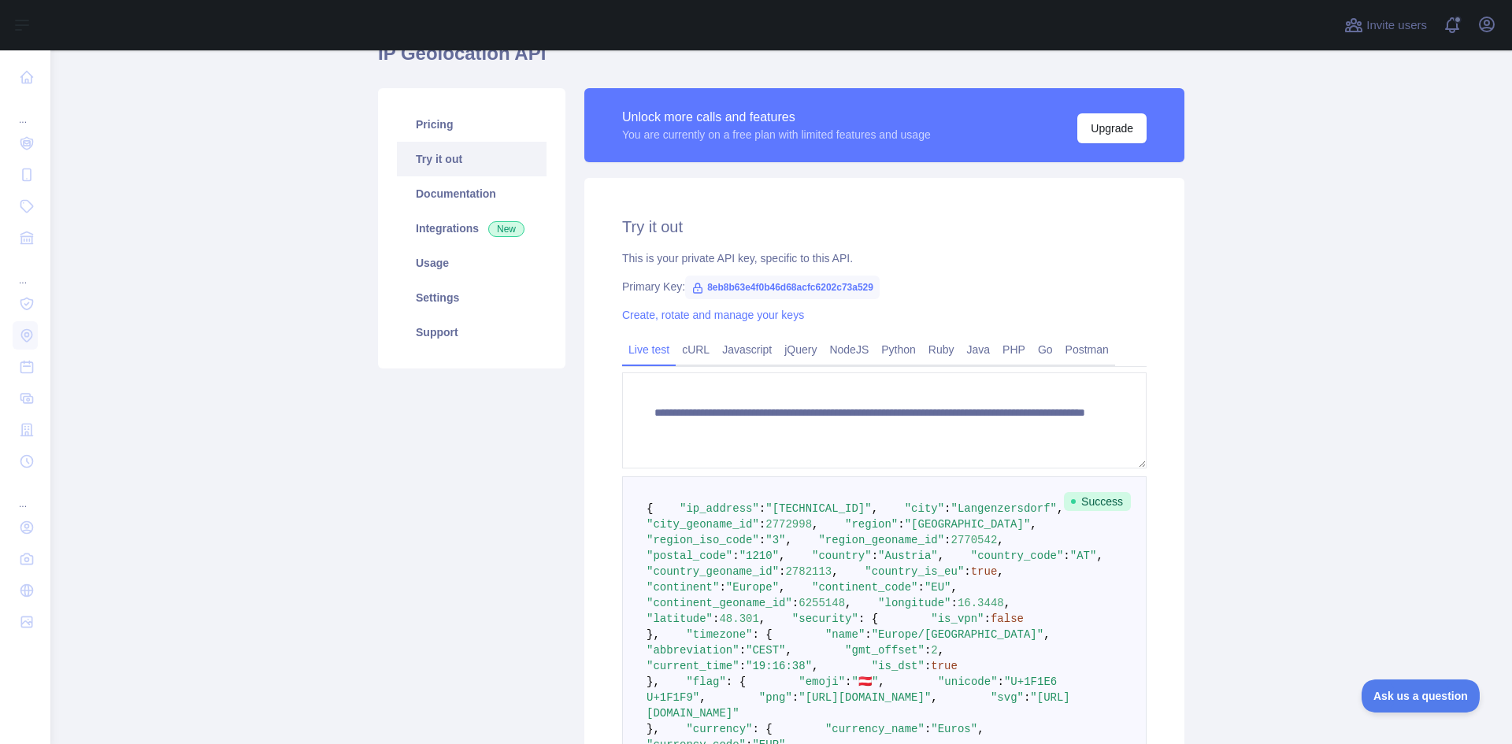
click at [742, 280] on span "8eb8b63e4f0b46d68acfc6202c73a529" at bounding box center [782, 288] width 195 height 24
click at [458, 232] on link "Integrations New" at bounding box center [472, 228] width 150 height 35
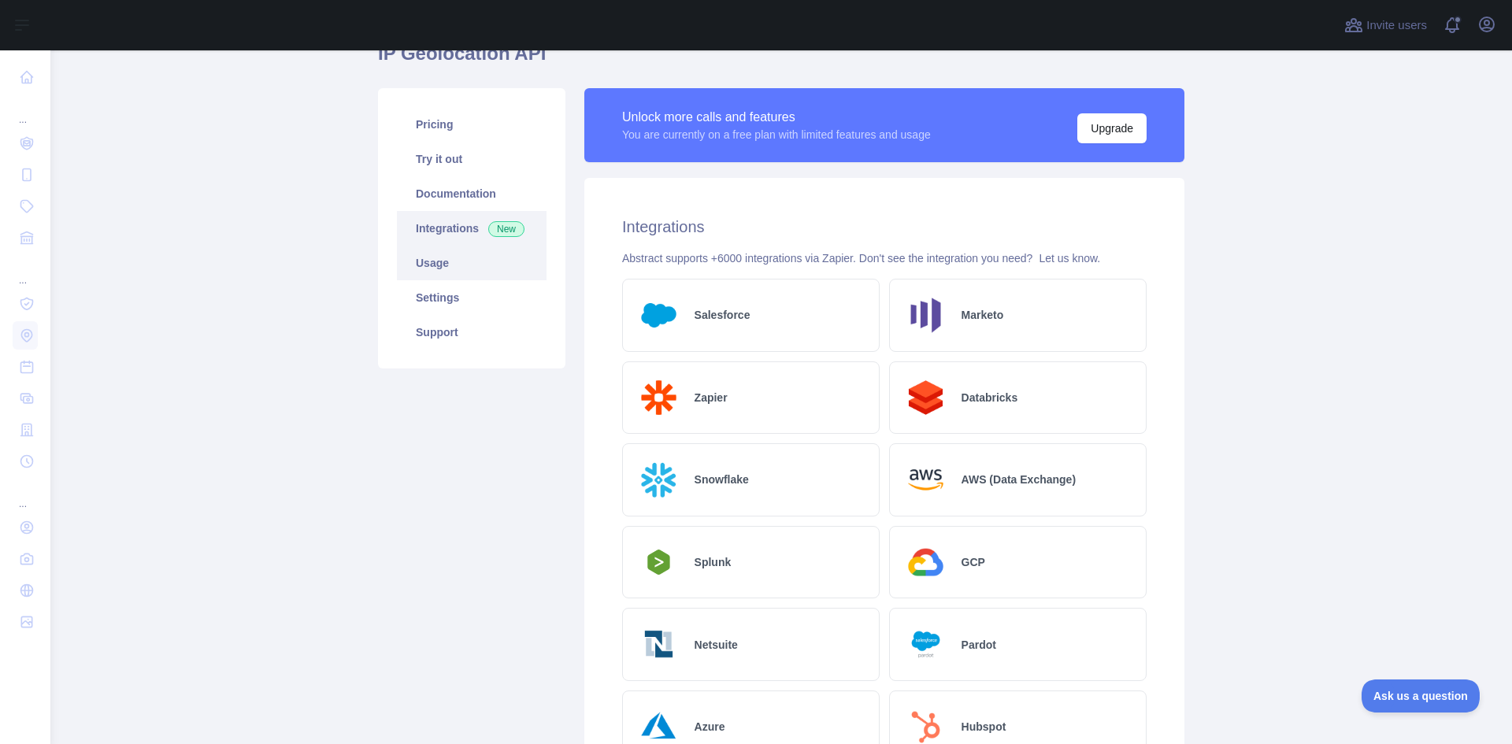
click at [456, 260] on link "Usage" at bounding box center [472, 263] width 150 height 35
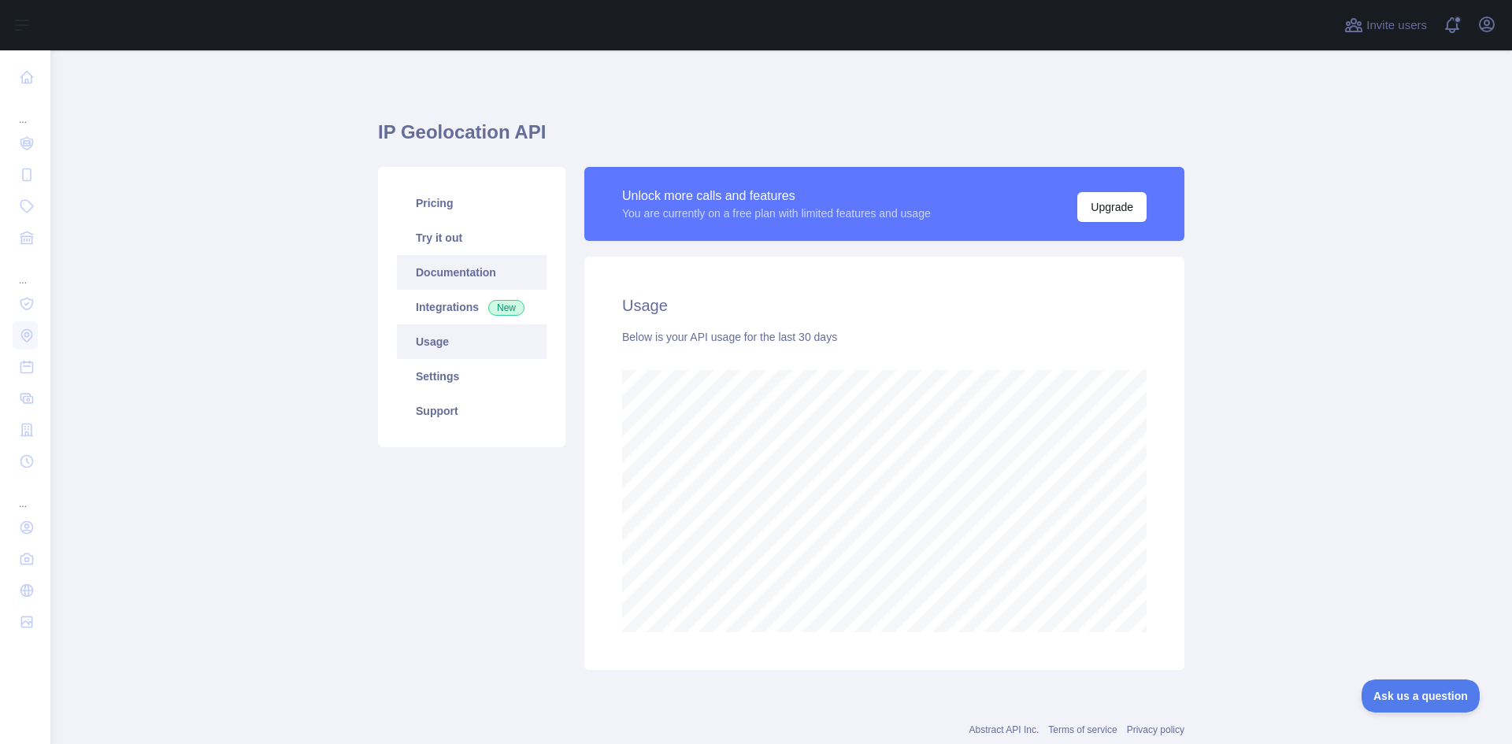
scroll to position [694, 1450]
drag, startPoint x: 652, startPoint y: 336, endPoint x: 863, endPoint y: 347, distance: 211.4
click at [863, 347] on div "Usage Below is your API usage for the last 30 days" at bounding box center [885, 464] width 600 height 414
click at [427, 230] on link "Try it out" at bounding box center [472, 238] width 150 height 35
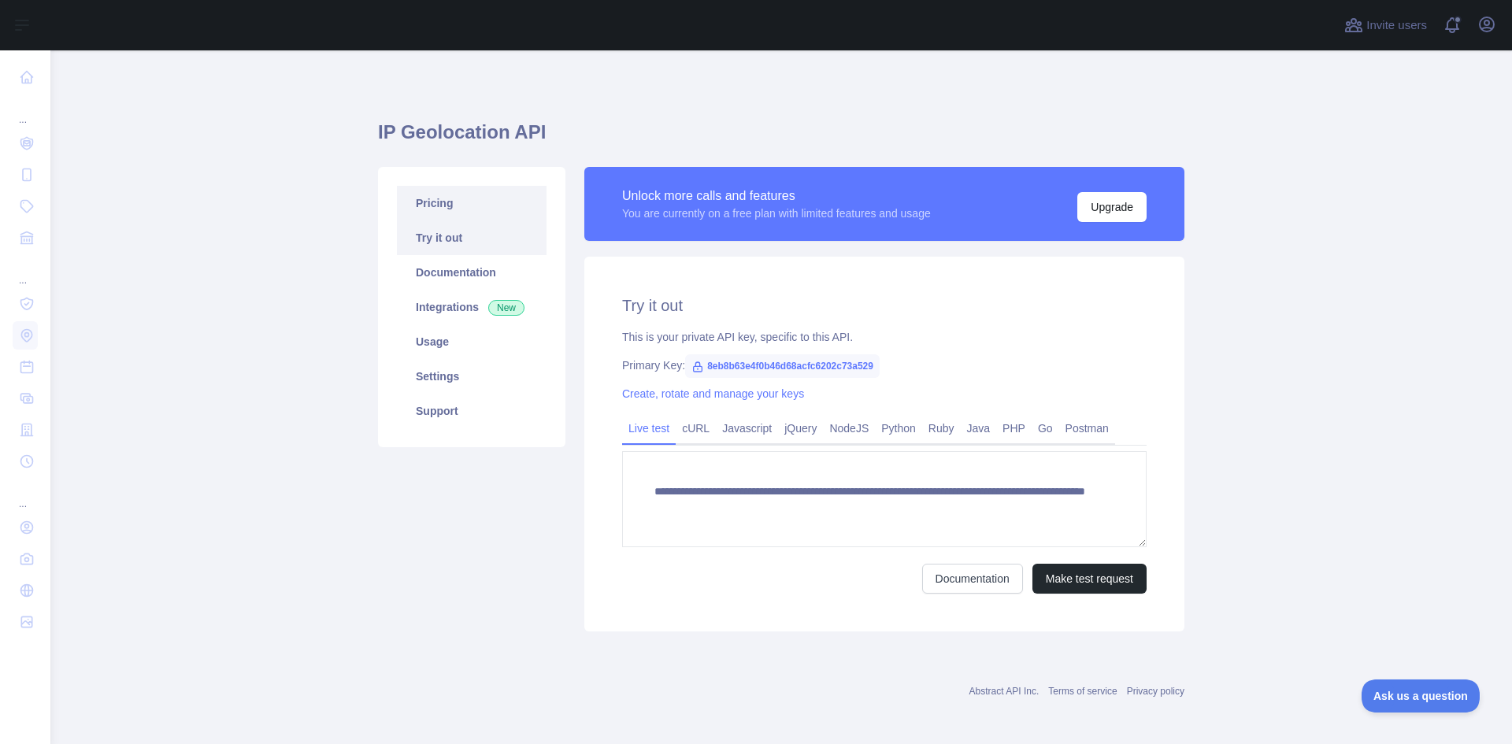
click at [427, 199] on link "Pricing" at bounding box center [472, 203] width 150 height 35
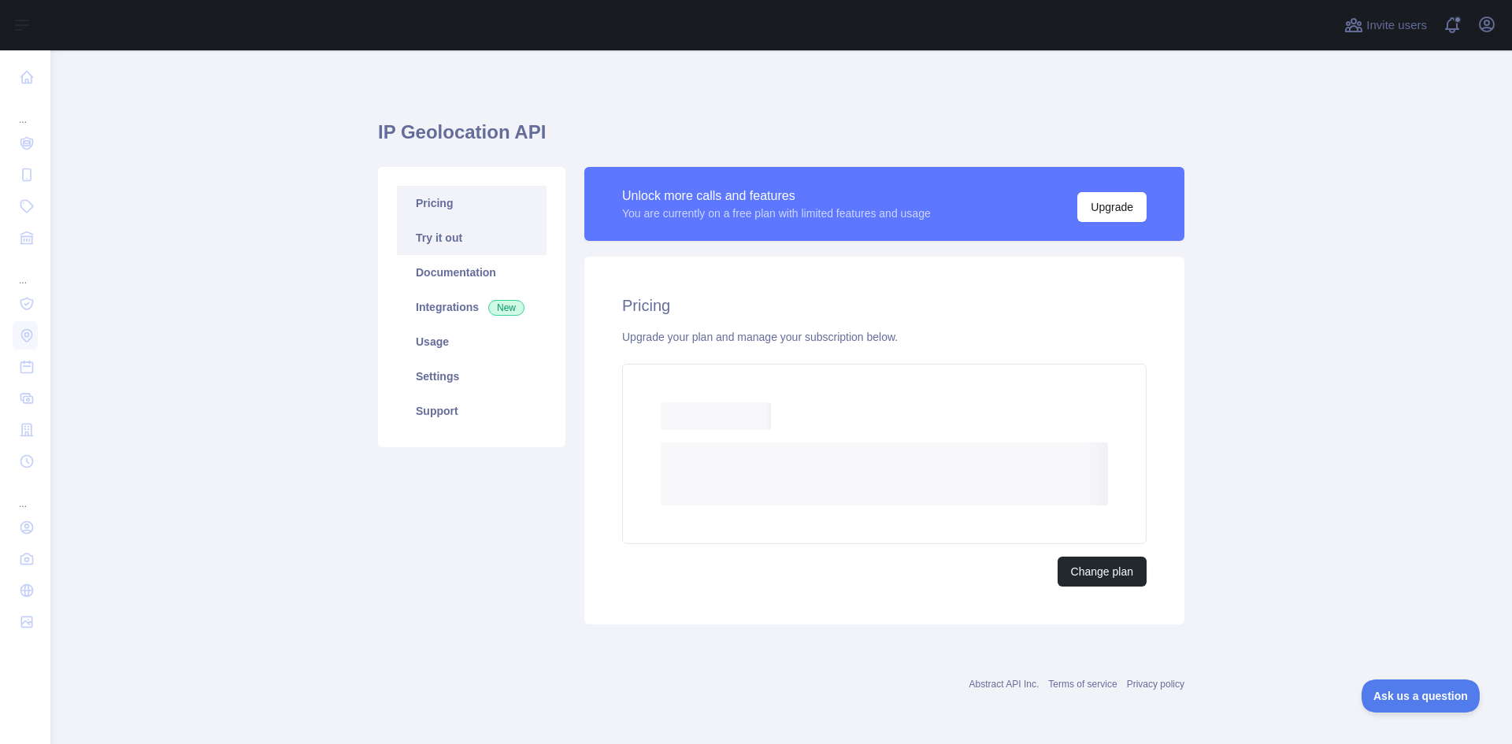
click at [440, 239] on link "Try it out" at bounding box center [472, 238] width 150 height 35
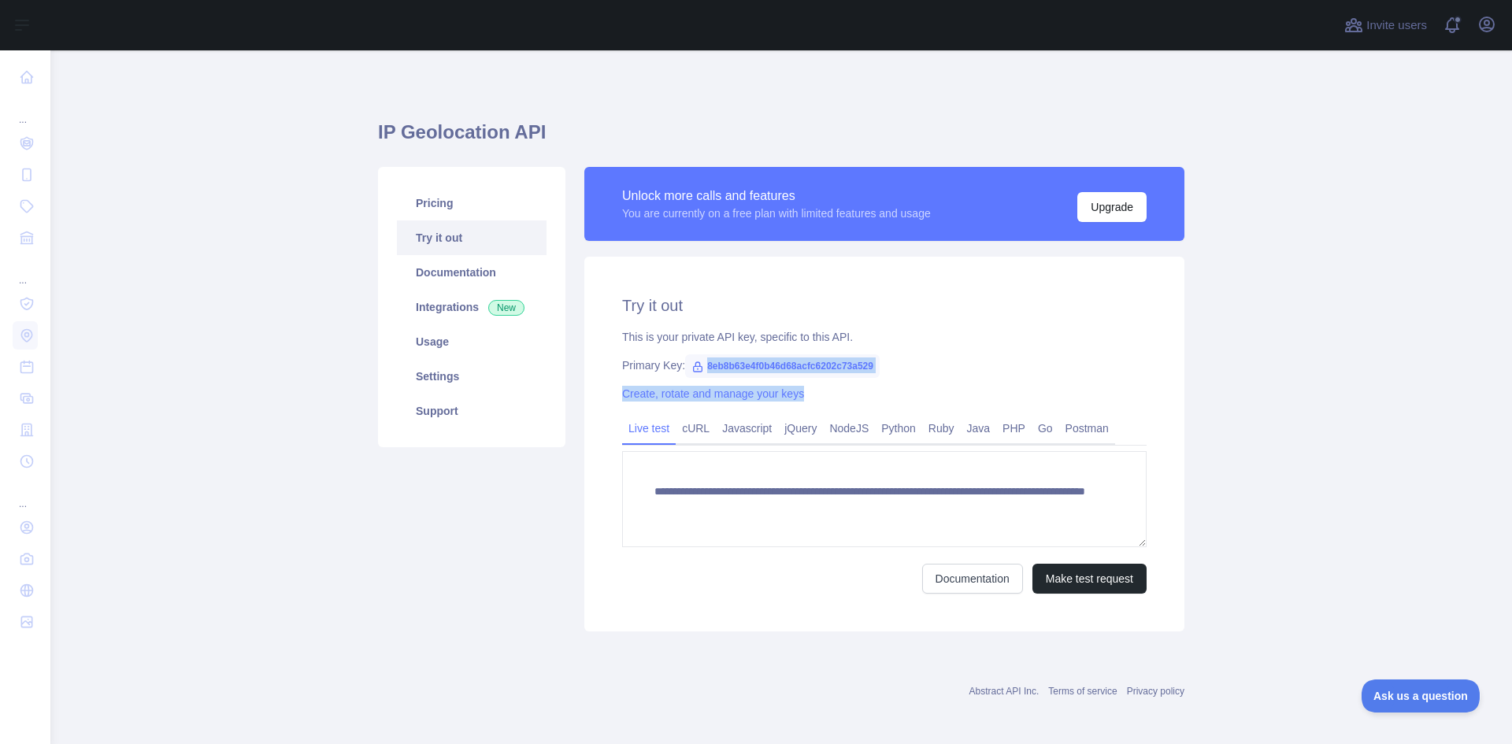
drag, startPoint x: 699, startPoint y: 368, endPoint x: 914, endPoint y: 377, distance: 215.3
click at [912, 377] on div "**********" at bounding box center [885, 444] width 600 height 375
click at [917, 374] on div "**********" at bounding box center [885, 444] width 600 height 375
click at [510, 221] on link "Try it out" at bounding box center [472, 238] width 150 height 35
click at [507, 211] on link "Pricing" at bounding box center [472, 203] width 150 height 35
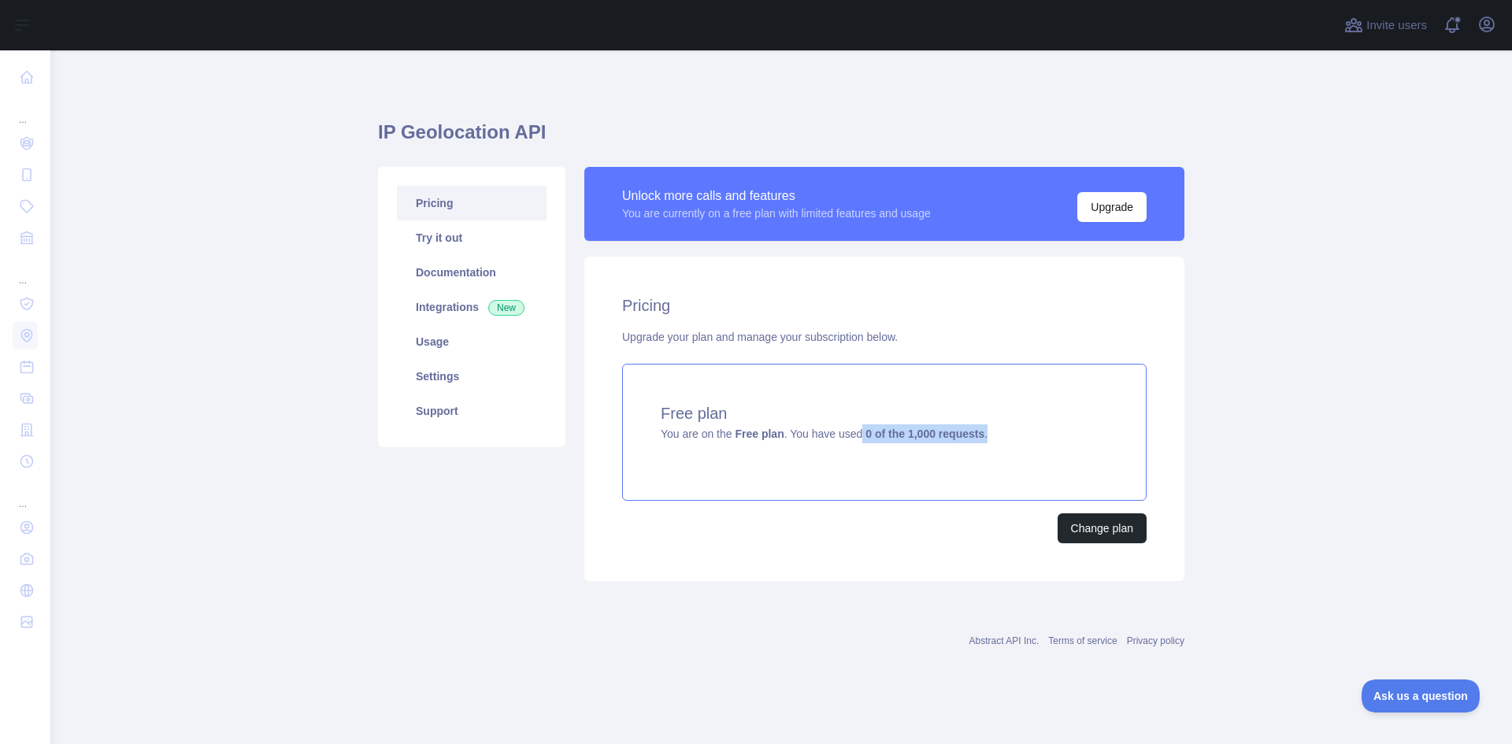
drag, startPoint x: 863, startPoint y: 435, endPoint x: 995, endPoint y: 439, distance: 132.4
click at [995, 439] on div "Free plan You are on the Free plan . You have used 0 of the 1,000 requests ." at bounding box center [884, 432] width 525 height 137
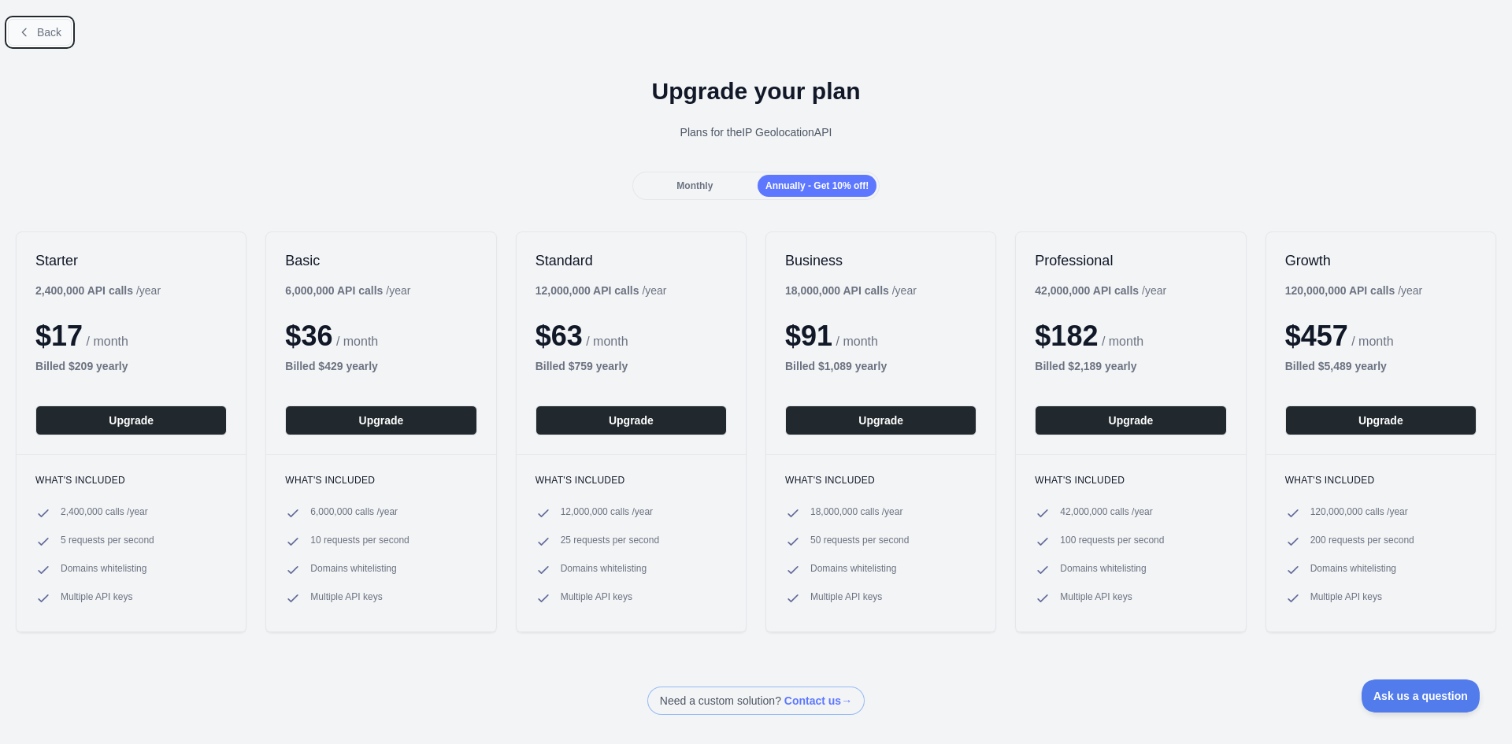
click at [35, 29] on button "Back" at bounding box center [40, 32] width 64 height 27
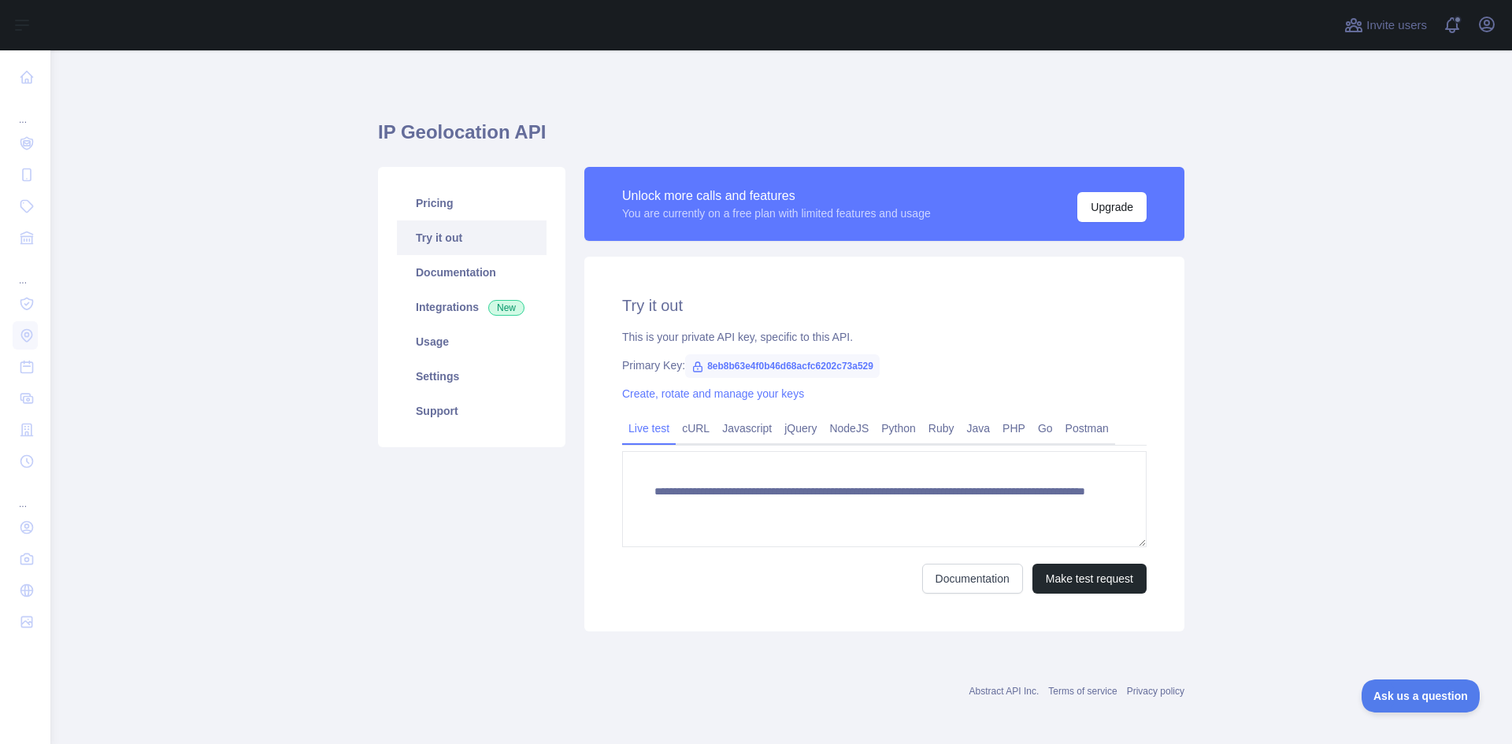
click at [455, 239] on link "Try it out" at bounding box center [472, 238] width 150 height 35
drag, startPoint x: 700, startPoint y: 368, endPoint x: 896, endPoint y: 368, distance: 196.1
click at [895, 368] on div "Primary Key: 8eb8b63e4f0b46d68acfc6202c73a529" at bounding box center [884, 366] width 525 height 16
copy span "8eb8b63e4f0b46d68acfc6202c73a529"
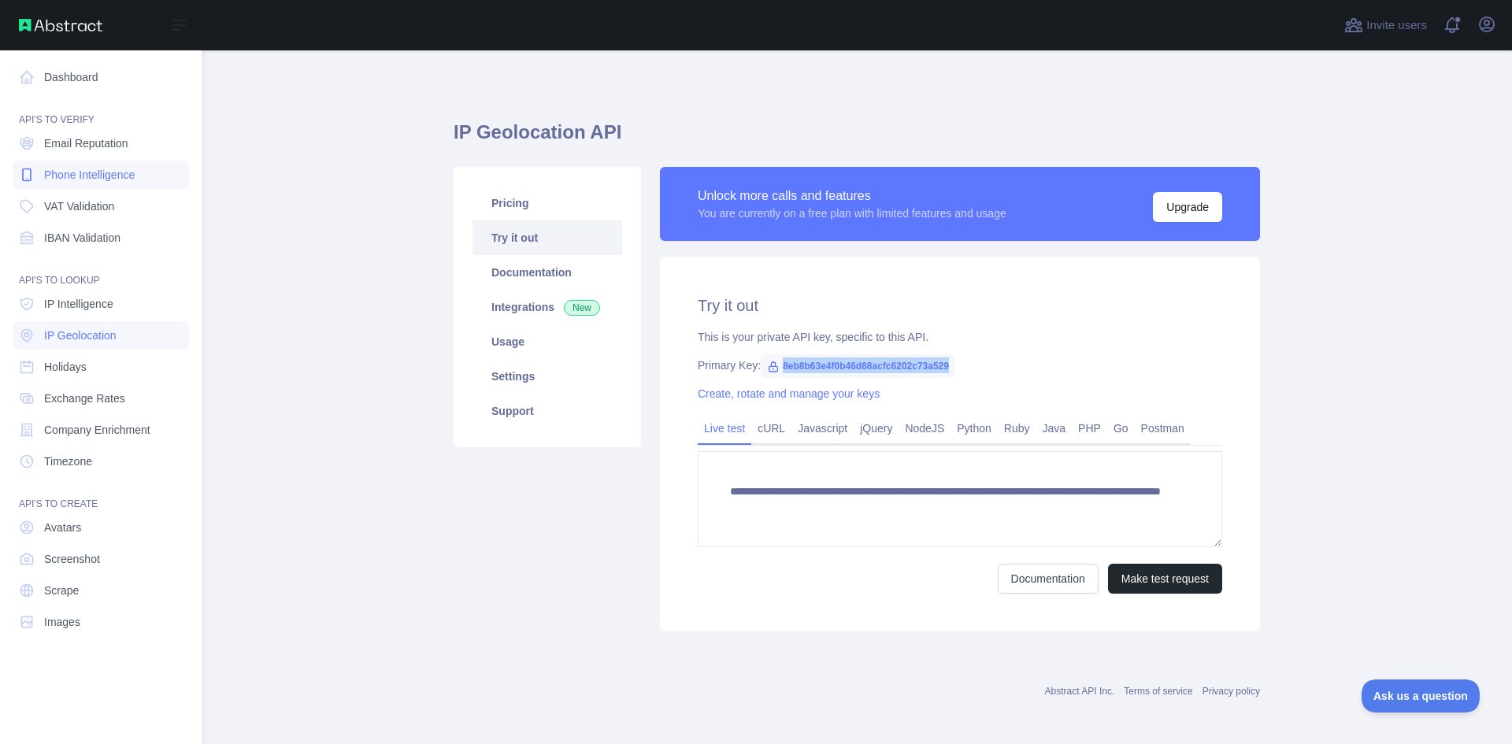
click at [51, 173] on span "Phone Intelligence" at bounding box center [89, 175] width 91 height 16
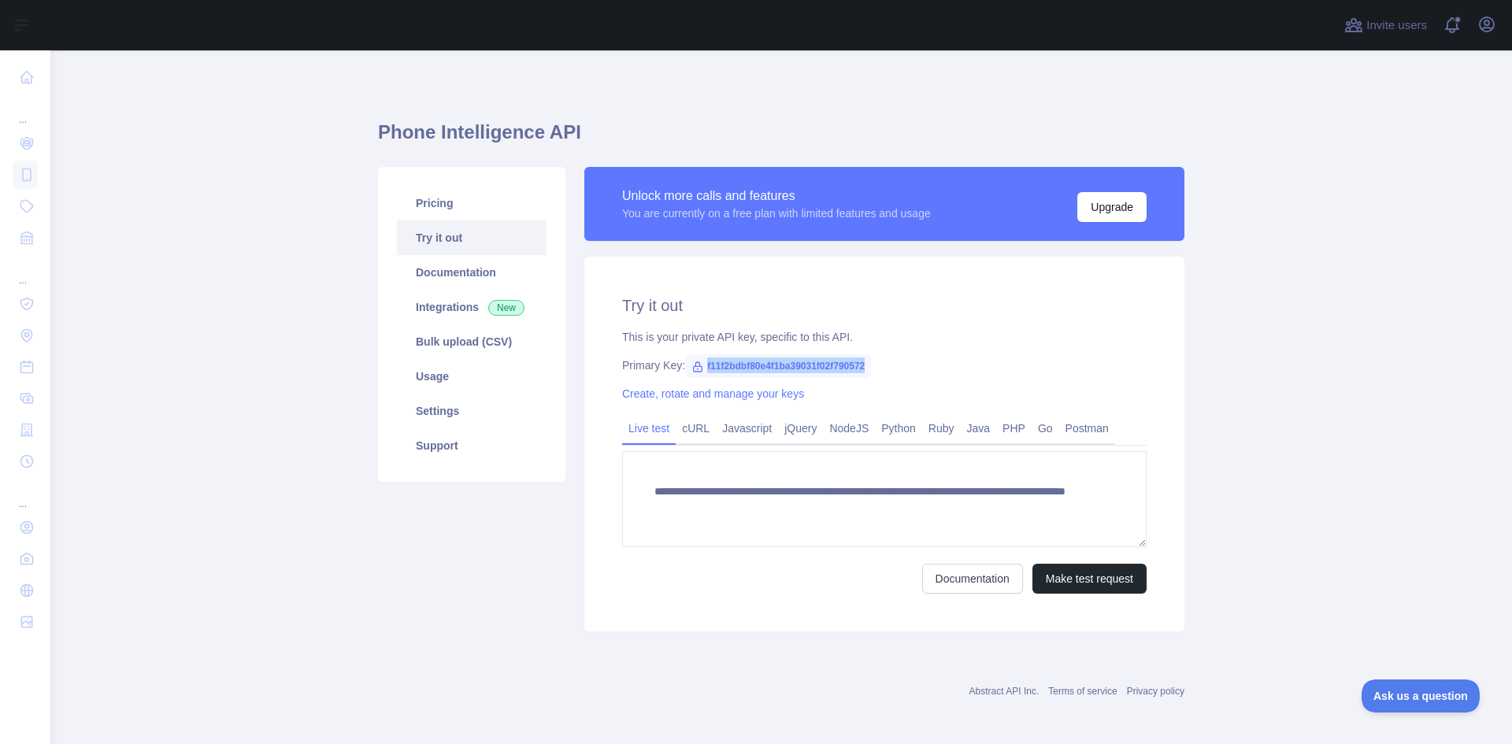
drag, startPoint x: 696, startPoint y: 368, endPoint x: 950, endPoint y: 370, distance: 253.7
click at [950, 370] on div "Primary Key: f11f2bdbf80e4f1ba39031f02f790572" at bounding box center [884, 366] width 525 height 16
copy span "f11f2bdbf80e4f1ba39031f02f790572"
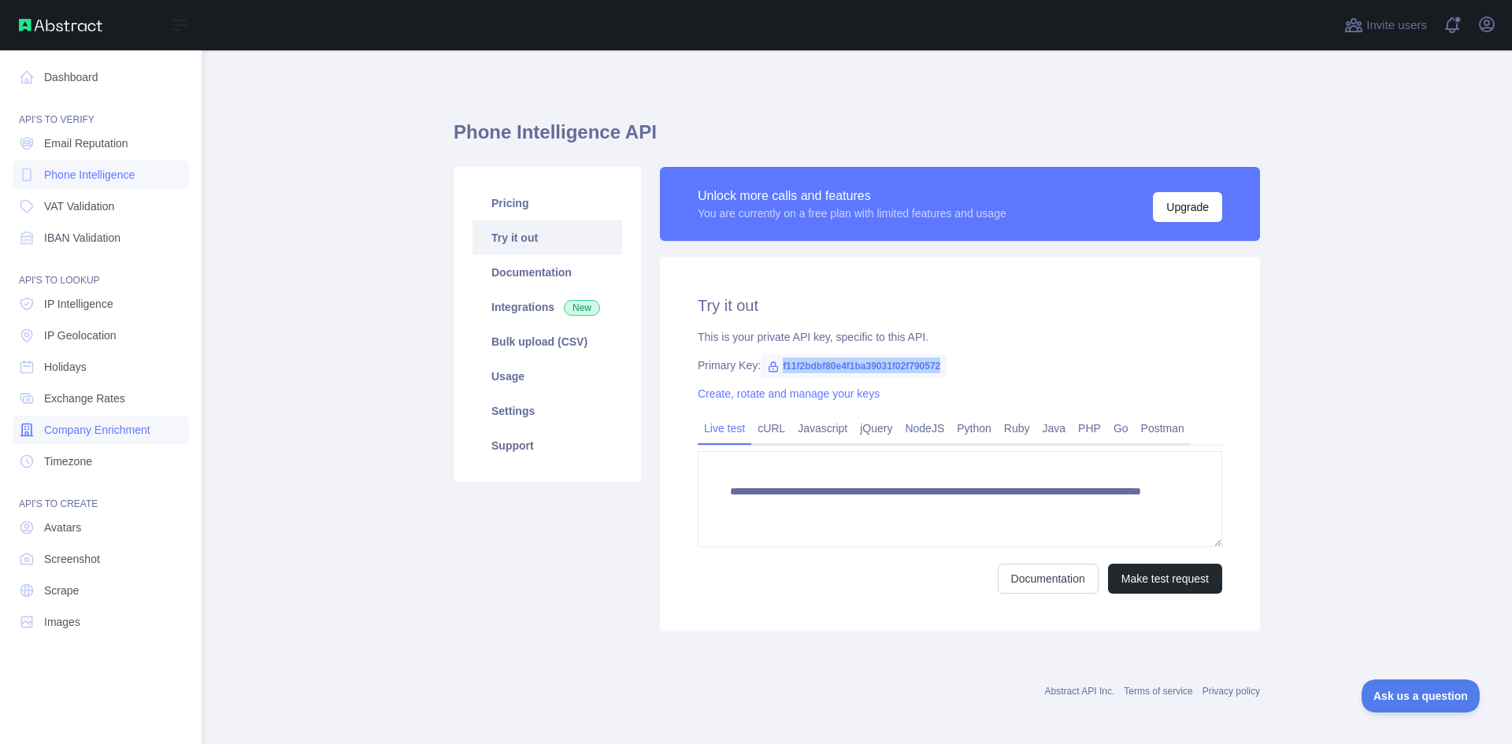
click at [111, 436] on span "Company Enrichment" at bounding box center [97, 430] width 106 height 16
click at [108, 429] on span "Company Enrichment" at bounding box center [97, 430] width 106 height 16
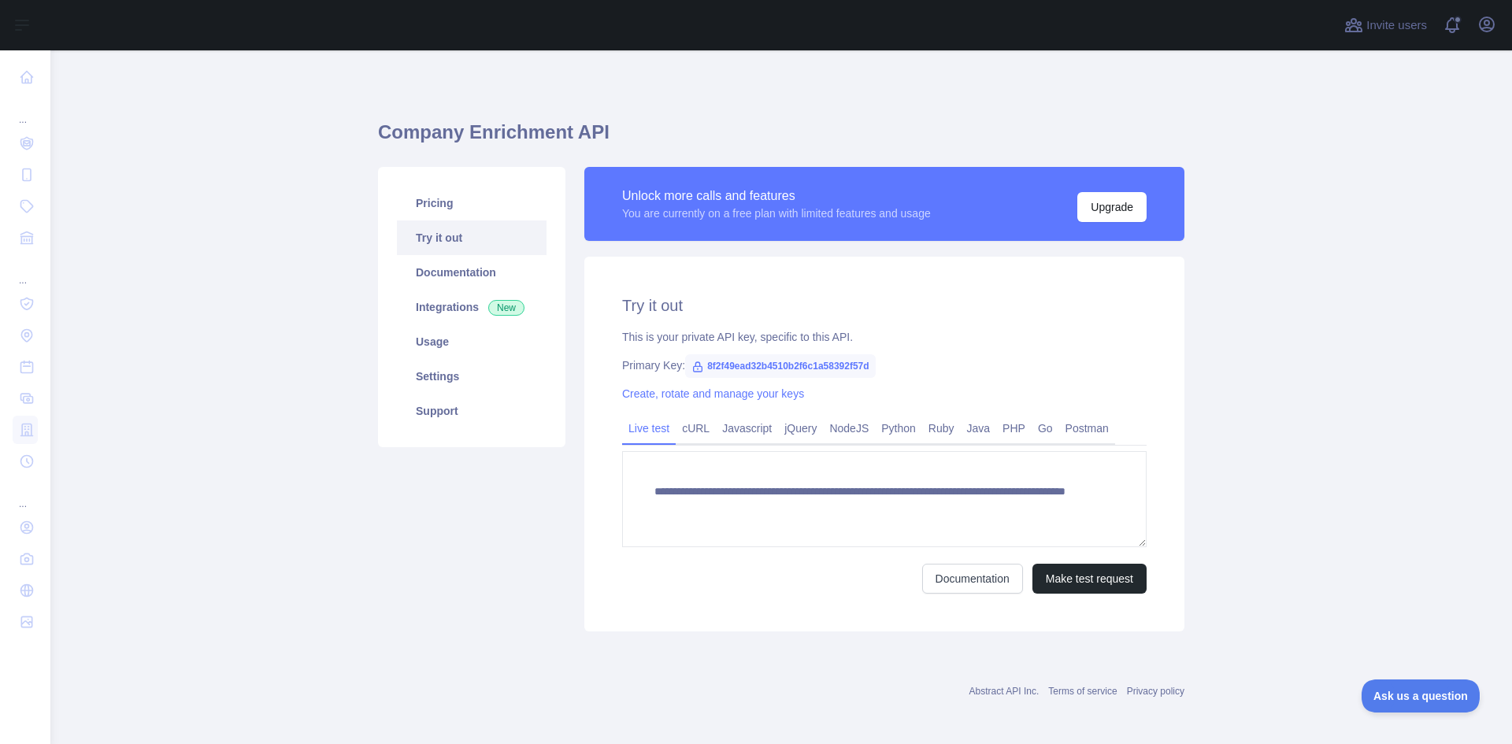
click at [705, 369] on span "8f2f49ead32b4510b2f6c1a58392f57d" at bounding box center [780, 366] width 190 height 24
copy span "8f2f49ead32b4510b2f6c1a58392f57d"
